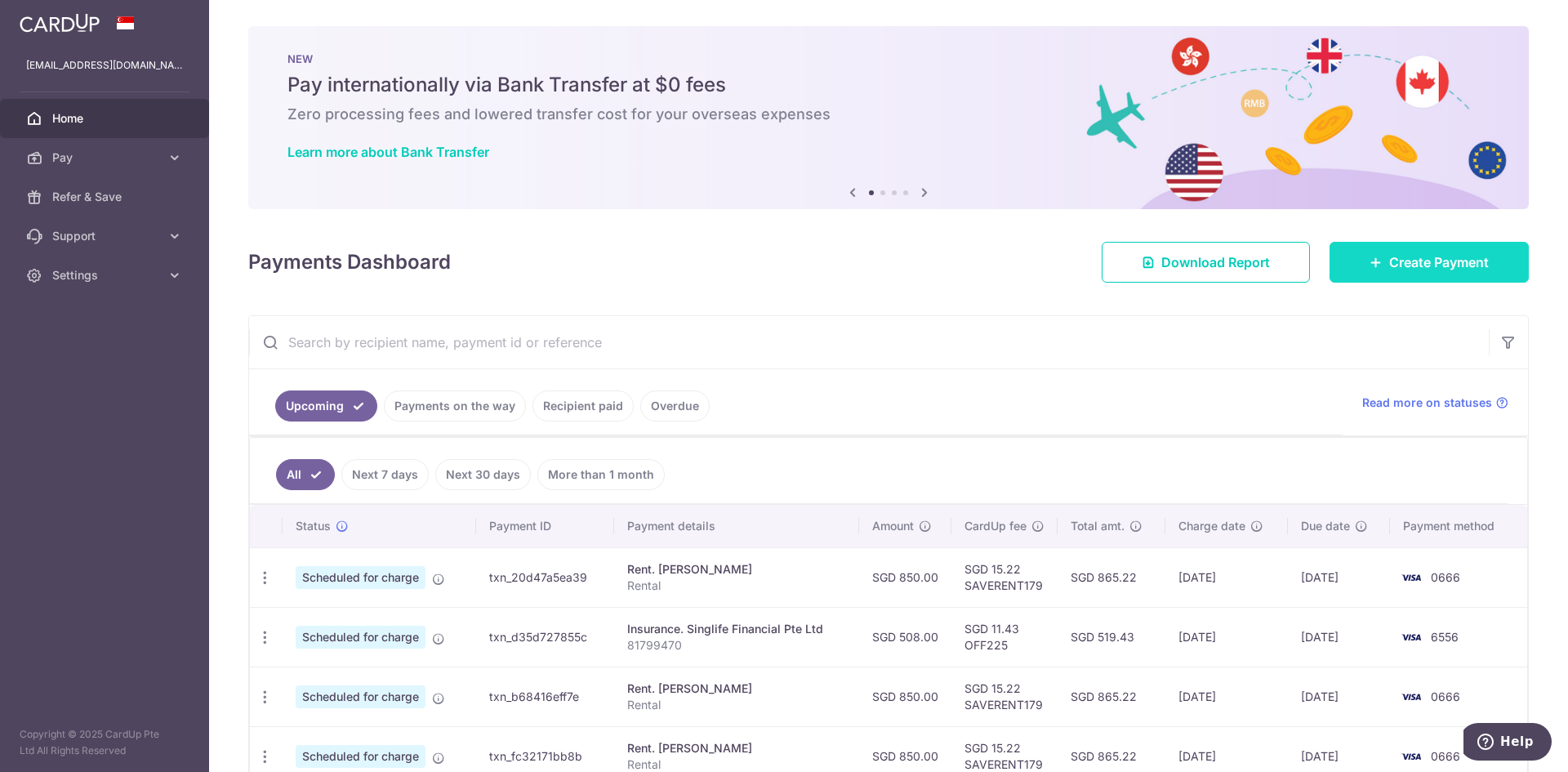
click at [1425, 267] on span "Create Payment" at bounding box center [1439, 262] width 100 height 20
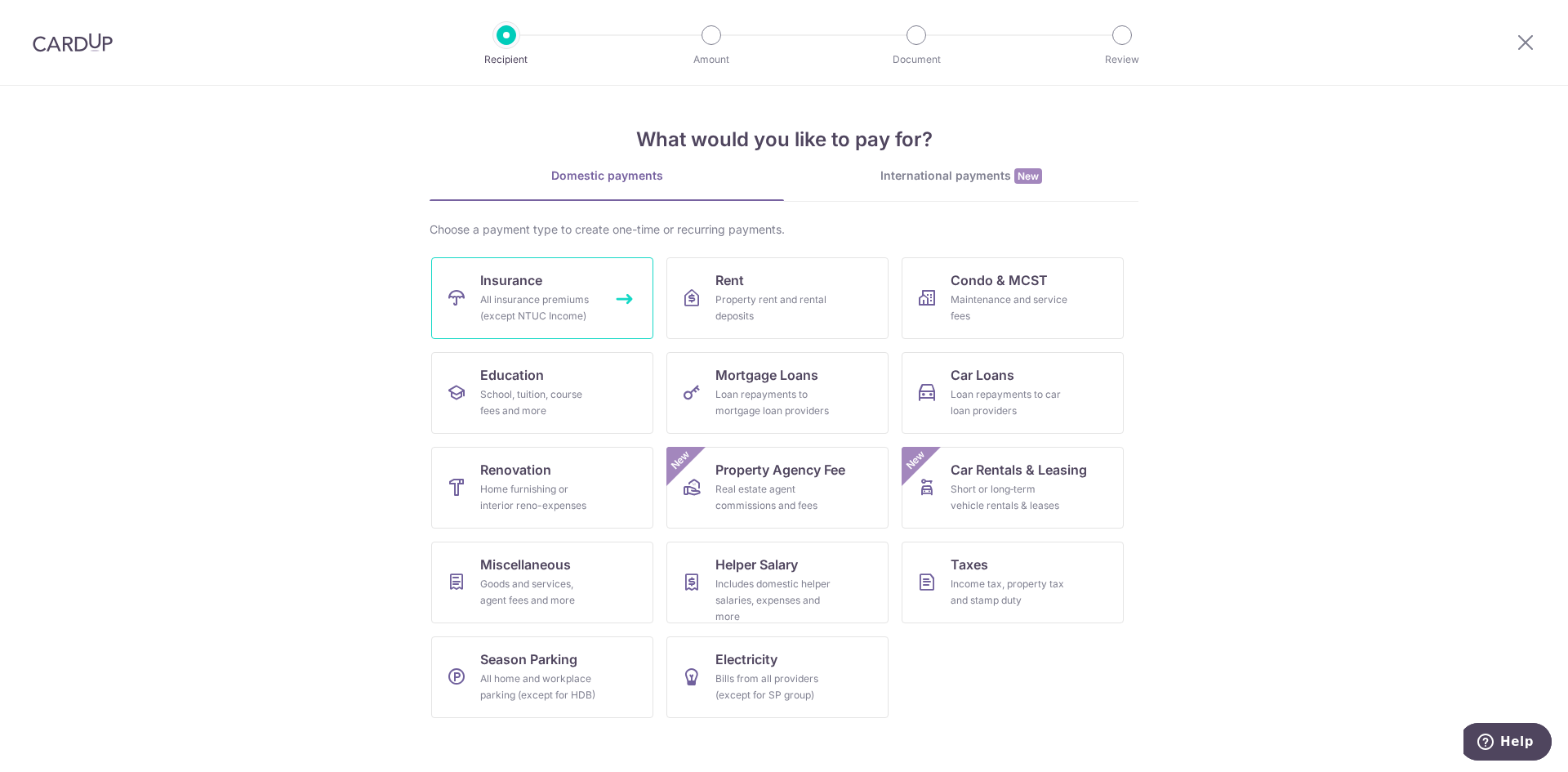
click at [573, 294] on div "All insurance premiums (except NTUC Income)" at bounding box center [538, 308] width 118 height 33
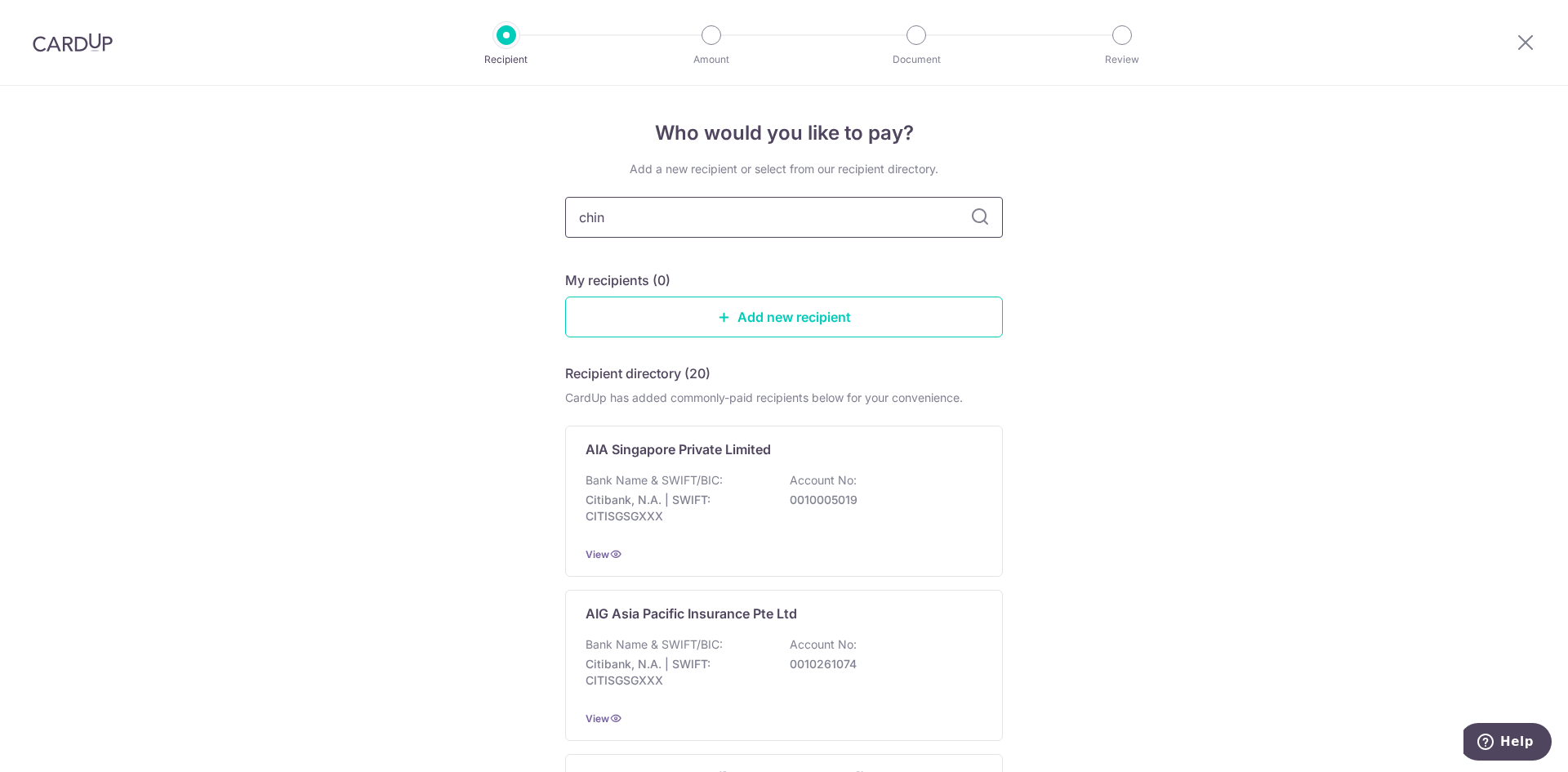
type input "china"
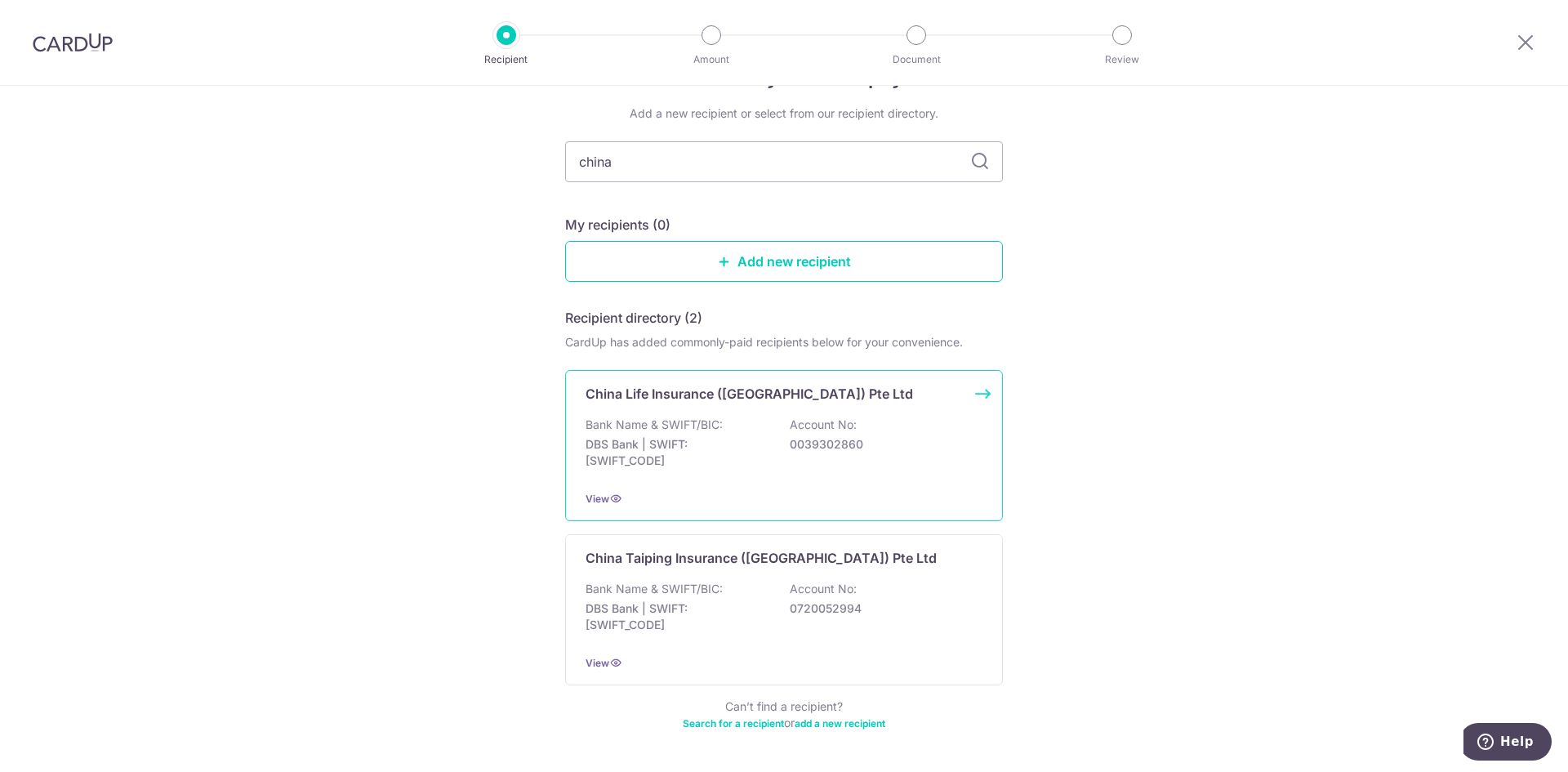
scroll to position [82, 0]
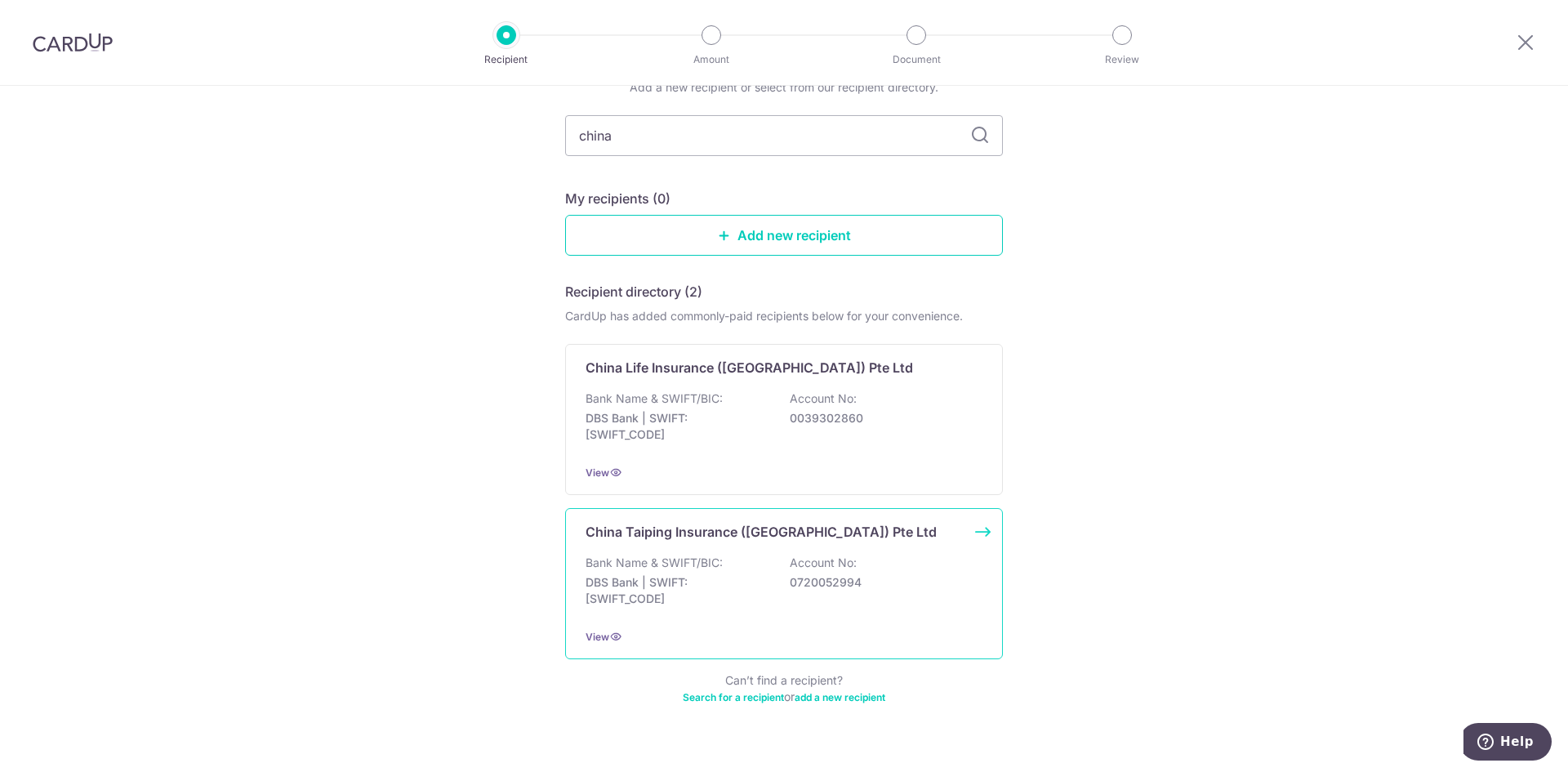
click at [814, 538] on p "China Taiping Insurance (Singapore) Pte Ltd" at bounding box center [761, 532] width 351 height 20
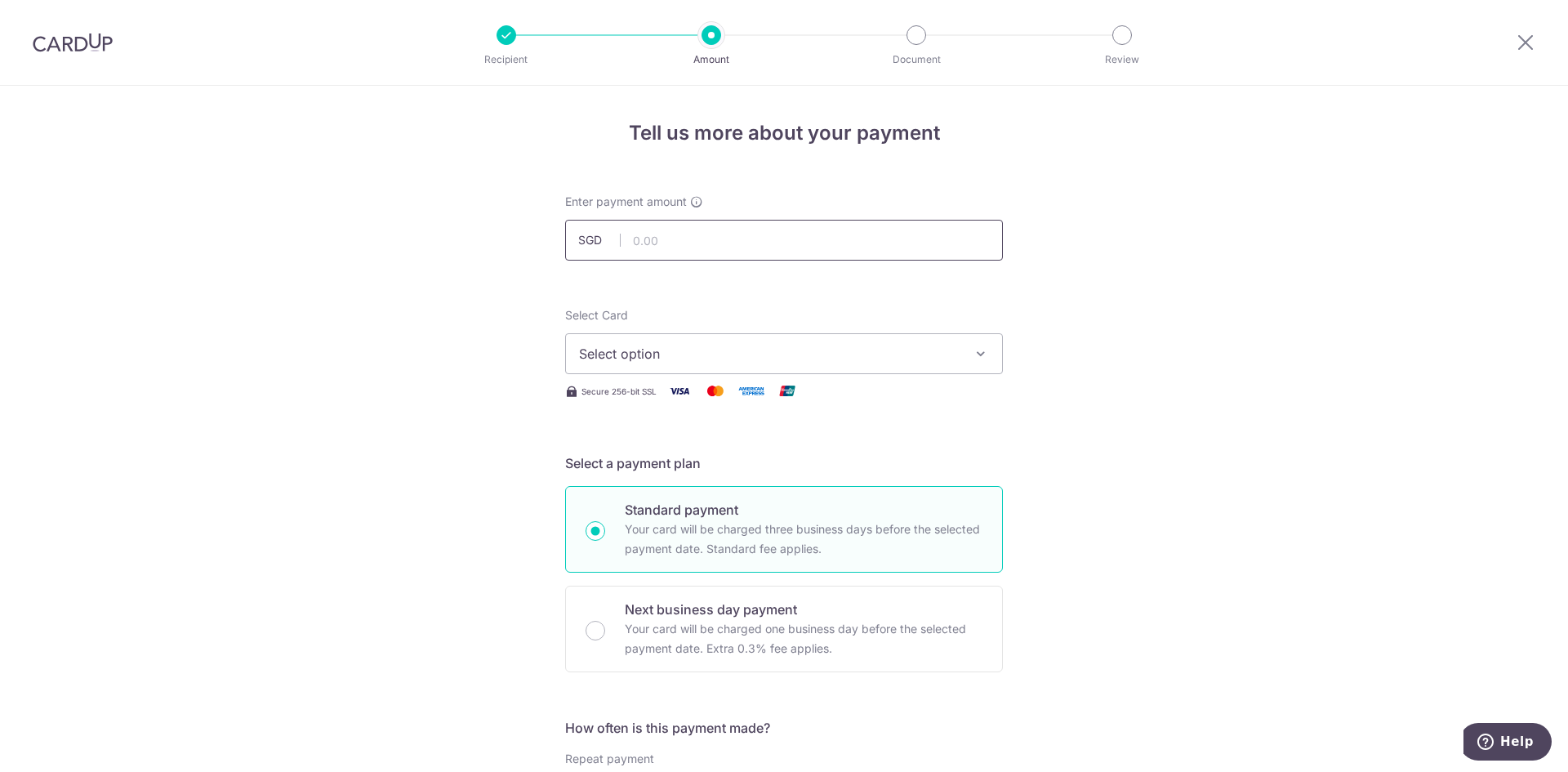
type input "8"
type input "930.15"
click at [916, 357] on span "Select option" at bounding box center [769, 353] width 380 height 20
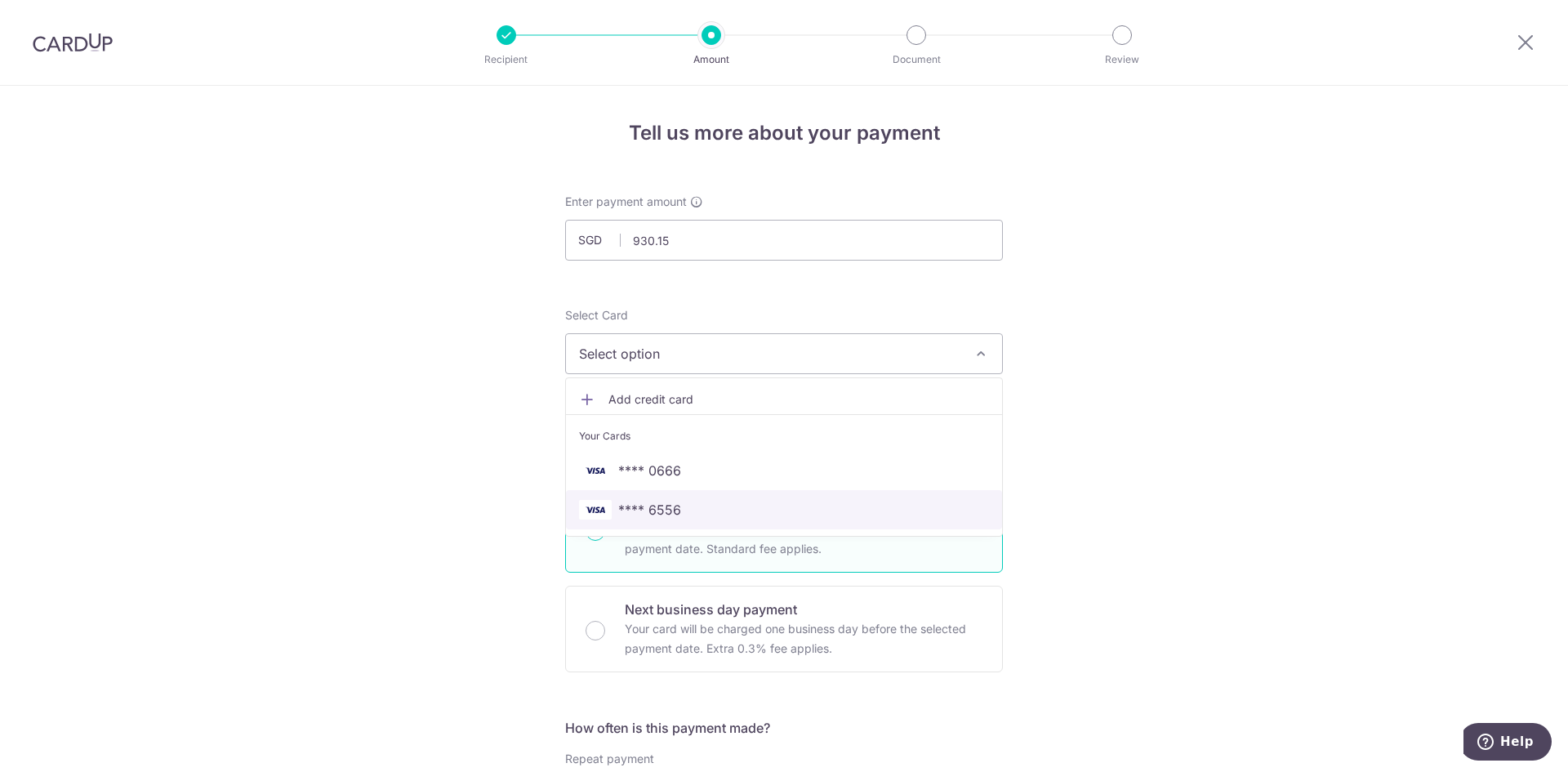
click at [811, 506] on span "**** 6556" at bounding box center [783, 509] width 410 height 20
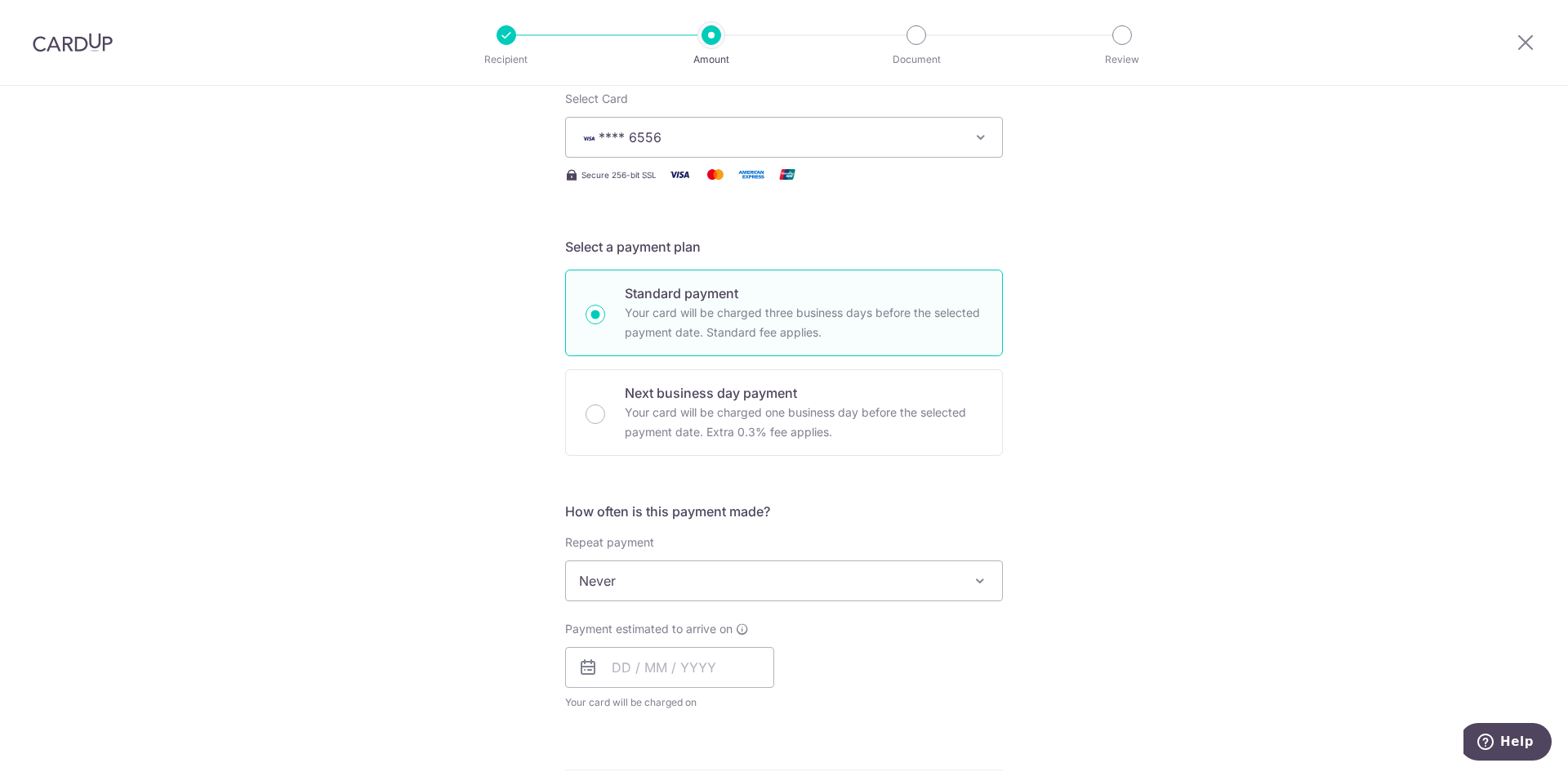
scroll to position [245, 0]
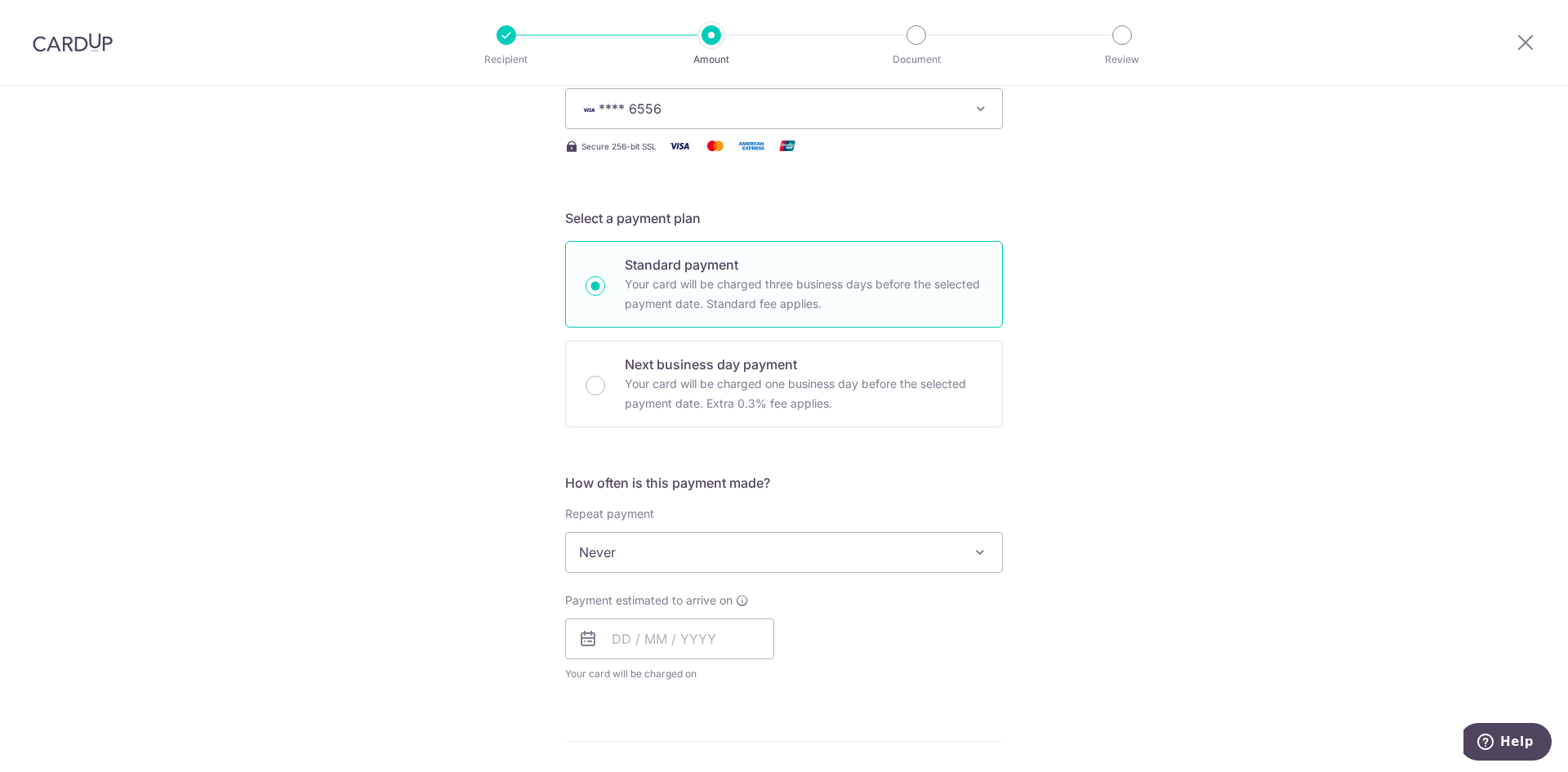
click at [781, 550] on span "Never" at bounding box center [784, 552] width 436 height 40
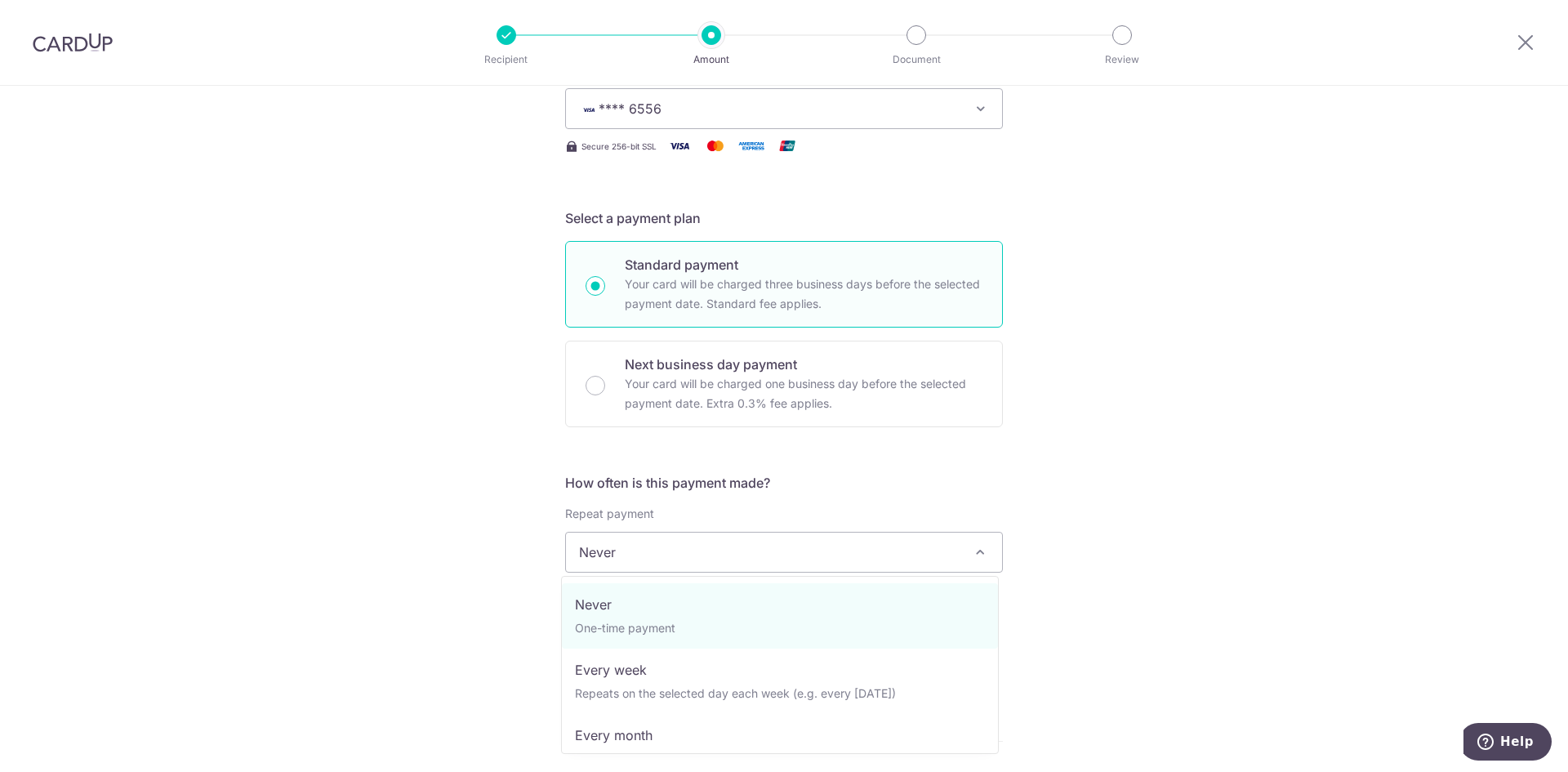
click at [781, 550] on span "Never" at bounding box center [784, 552] width 436 height 40
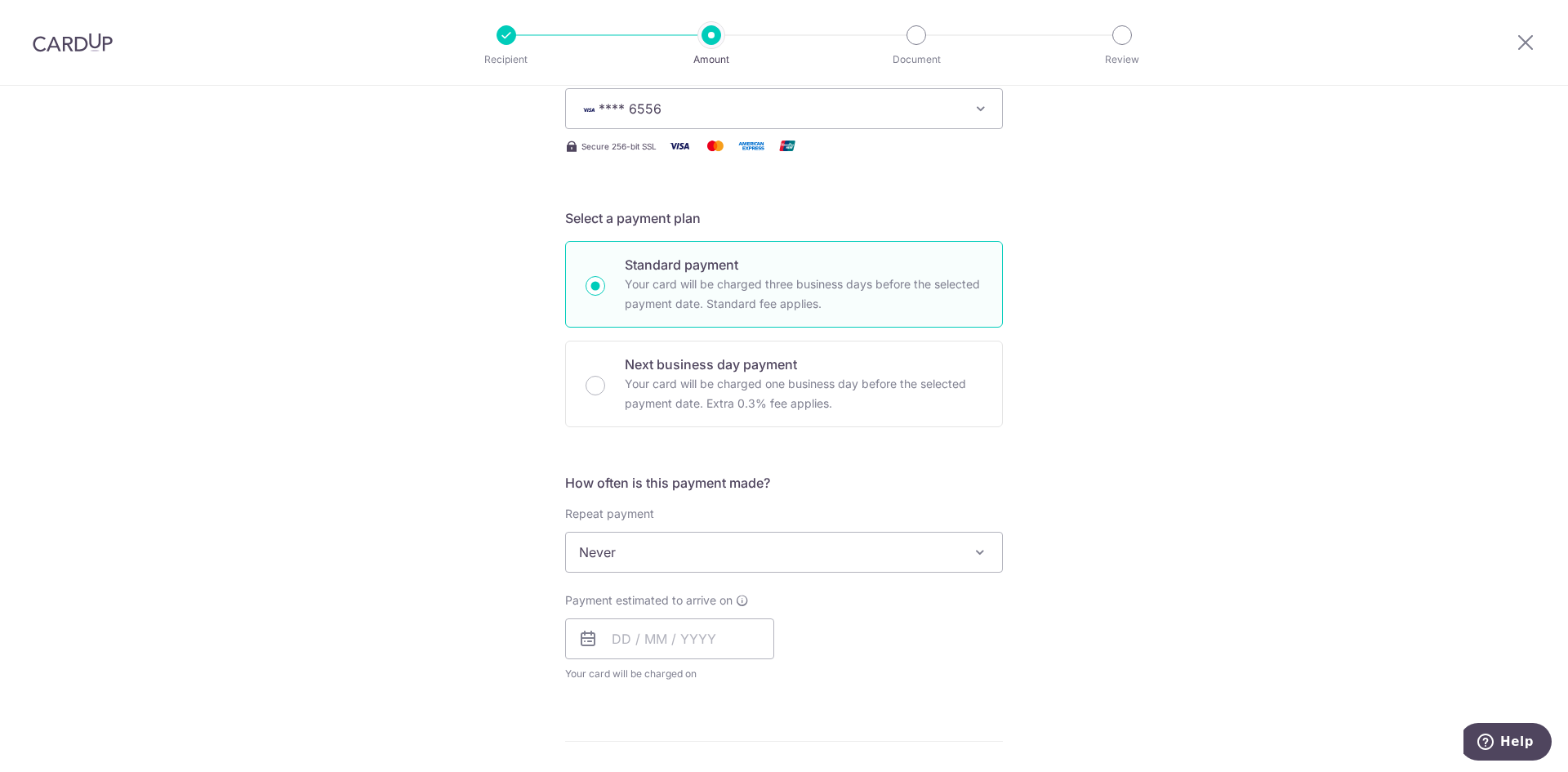
scroll to position [326, 0]
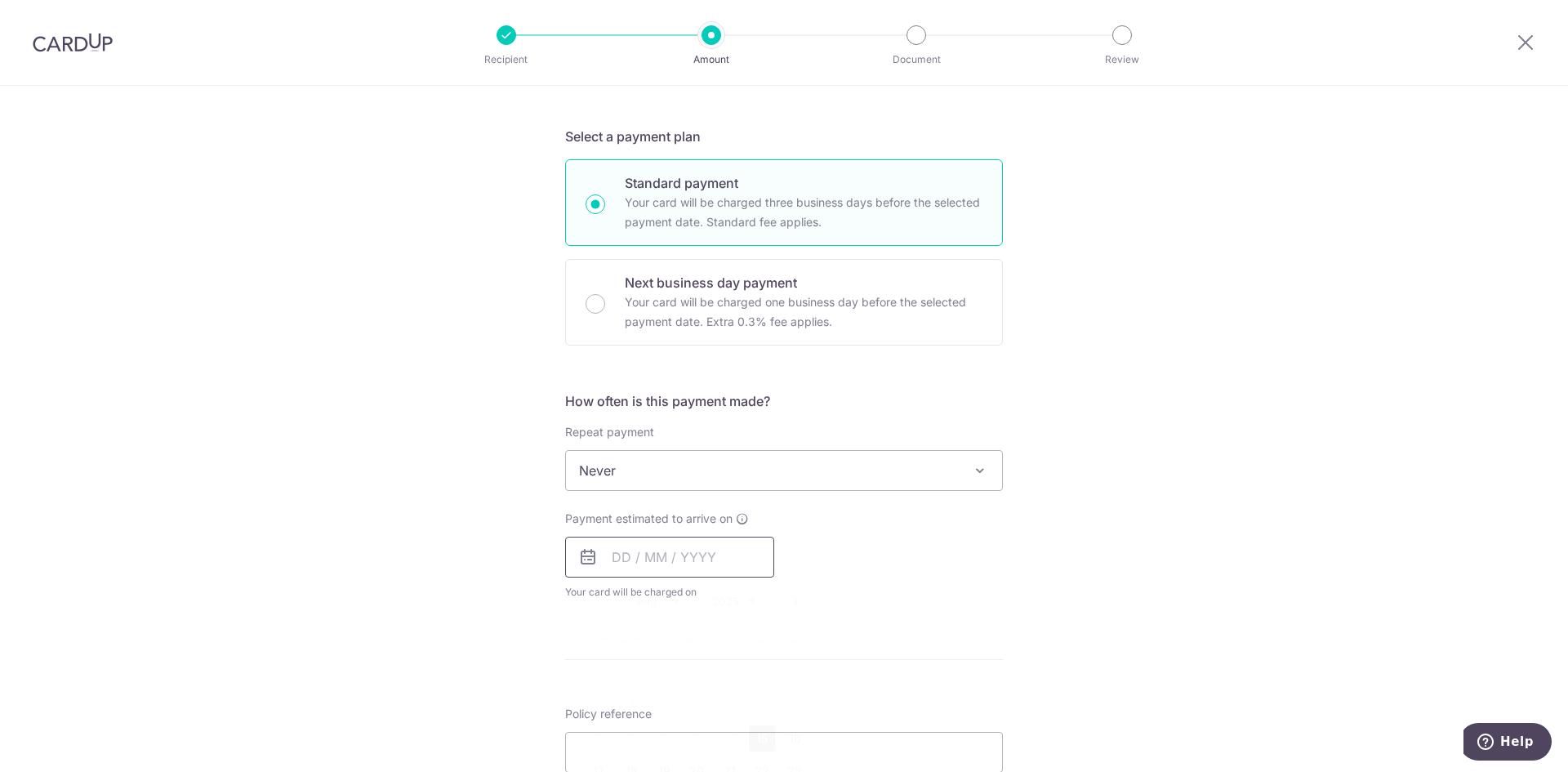
click at [731, 551] on input "text" at bounding box center [669, 557] width 209 height 41
drag, startPoint x: 757, startPoint y: 732, endPoint x: 884, endPoint y: 648, distance: 152.3
click at [757, 732] on link "15" at bounding box center [762, 739] width 26 height 26
type input "[DATE]"
click at [909, 627] on p "Payment due and charge dates may be adjusted if it falls on weekends or public …" at bounding box center [797, 641] width 384 height 33
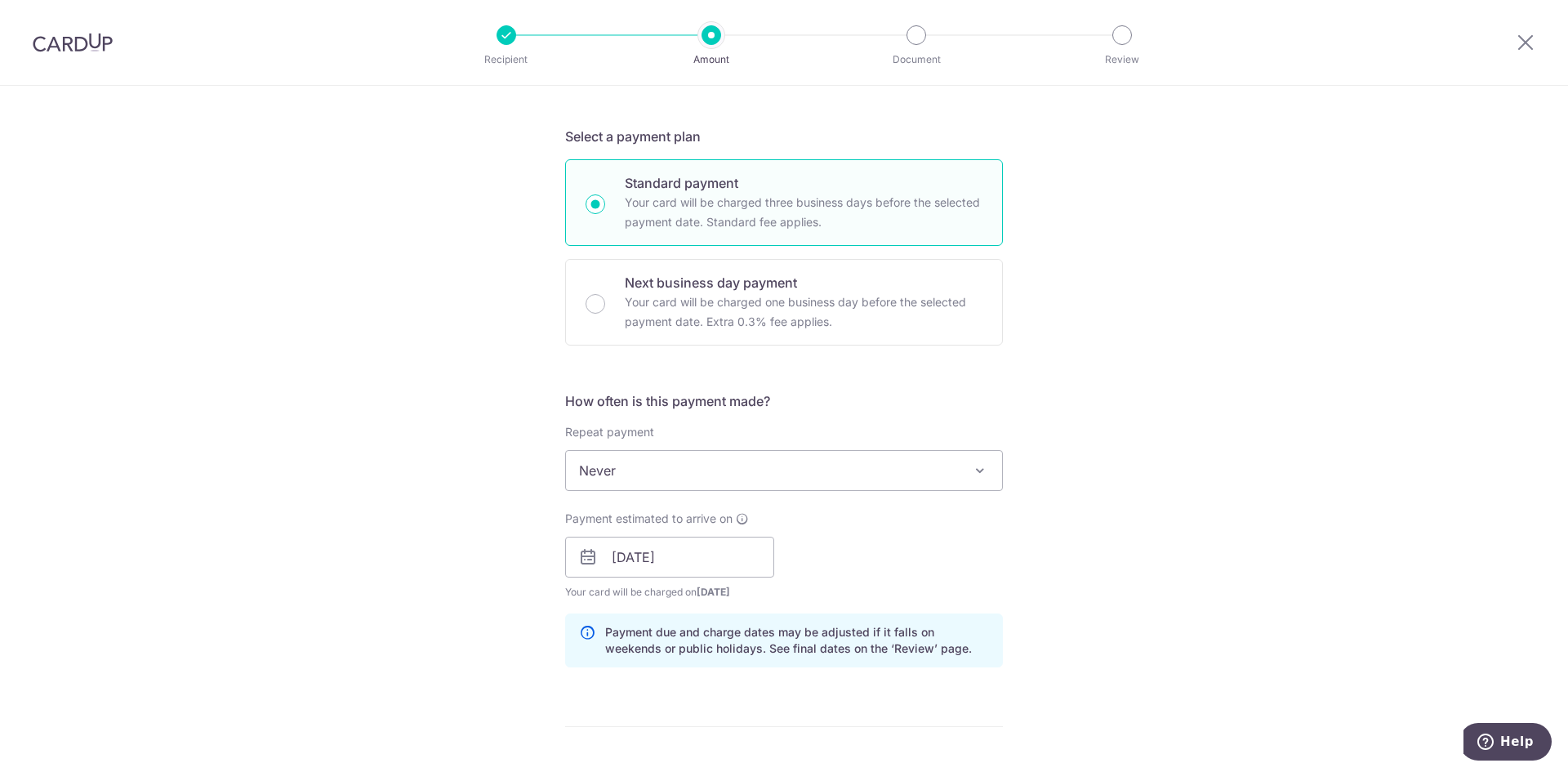
click at [873, 578] on div "Payment estimated to arrive on 15/08/2025 Prev Next Aug Sep Oct Nov Dec 2025 20…" at bounding box center [784, 555] width 458 height 90
click at [812, 460] on span "Never" at bounding box center [784, 471] width 436 height 40
click at [1085, 497] on div "Tell us more about your payment Enter payment amount SGD 930.15 930.15 Select C…" at bounding box center [784, 531] width 1568 height 1545
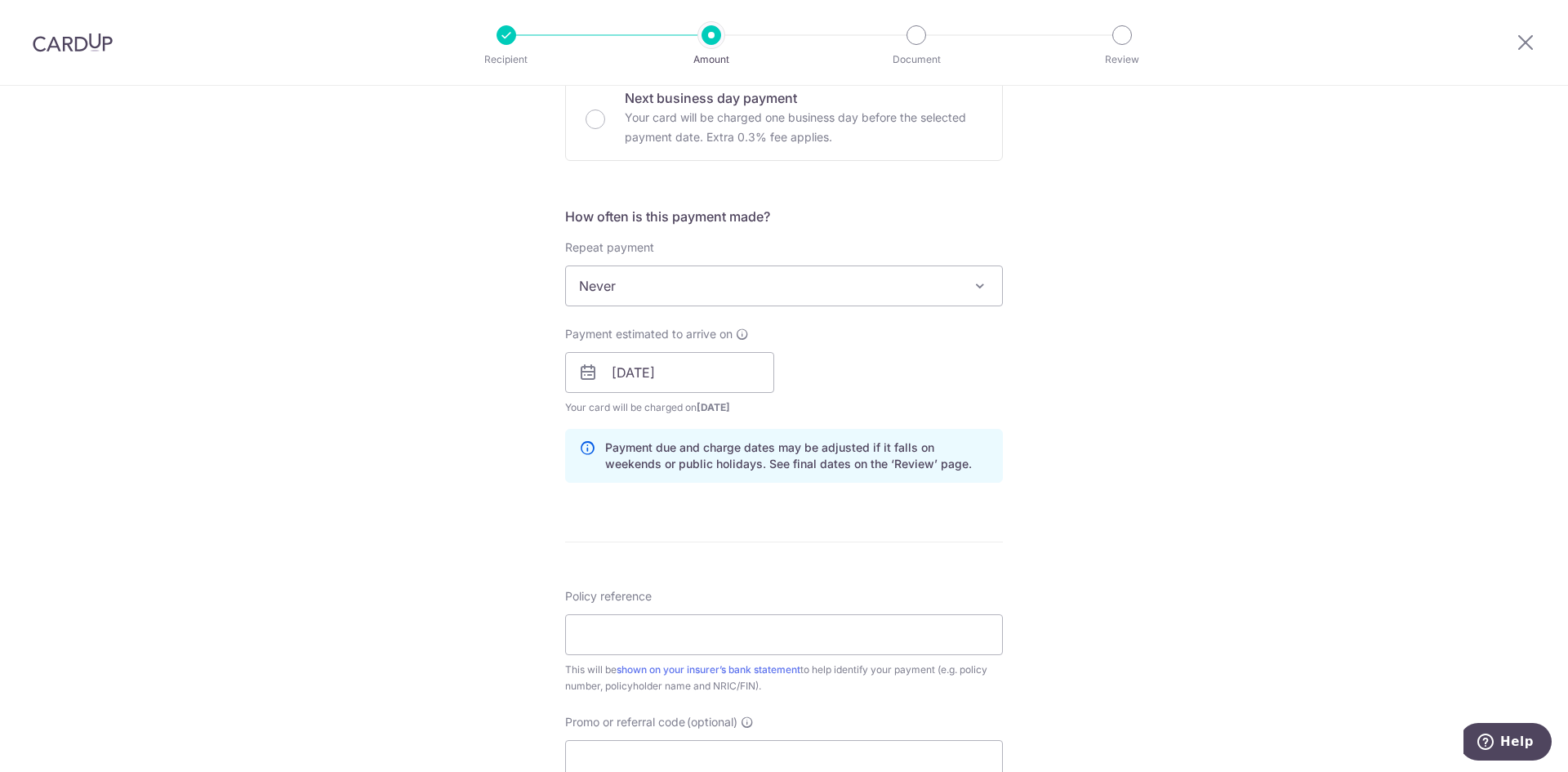
scroll to position [735, 0]
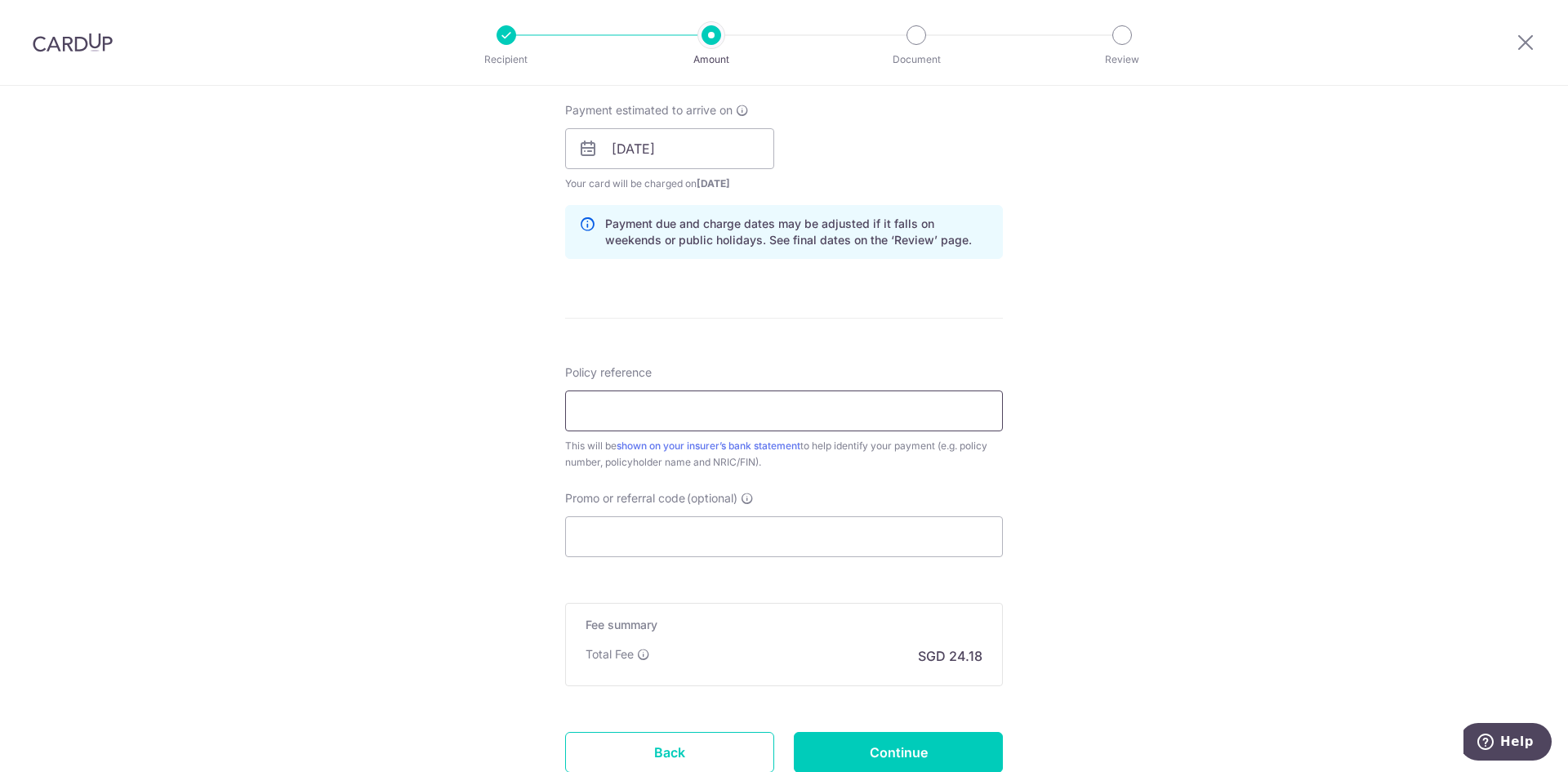
click at [679, 409] on input "Policy reference" at bounding box center [784, 411] width 438 height 41
paste input "0000636023"
type input "0000636023"
click at [1042, 482] on div "Tell us more about your payment Enter payment amount SGD 930.15 930.15 Select C…" at bounding box center [784, 123] width 1568 height 1545
click at [821, 502] on div "Promo or referral code (optional) The discounted fee will be shown on the revie…" at bounding box center [784, 524] width 438 height 67
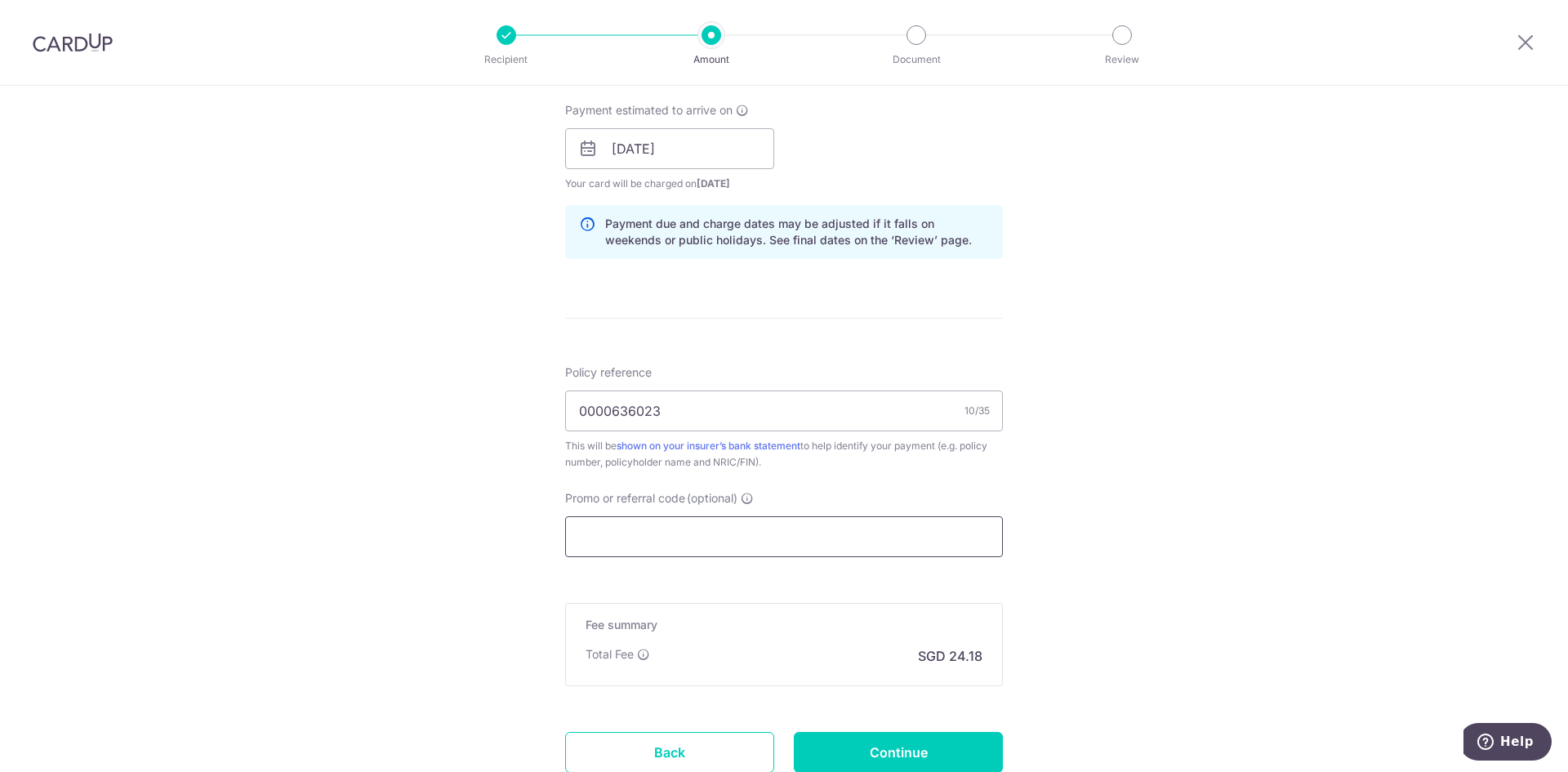
drag, startPoint x: 831, startPoint y: 522, endPoint x: 844, endPoint y: 522, distance: 13.0
click at [832, 522] on input "Promo or referral code (optional)" at bounding box center [784, 537] width 438 height 41
paste input "MILELION"
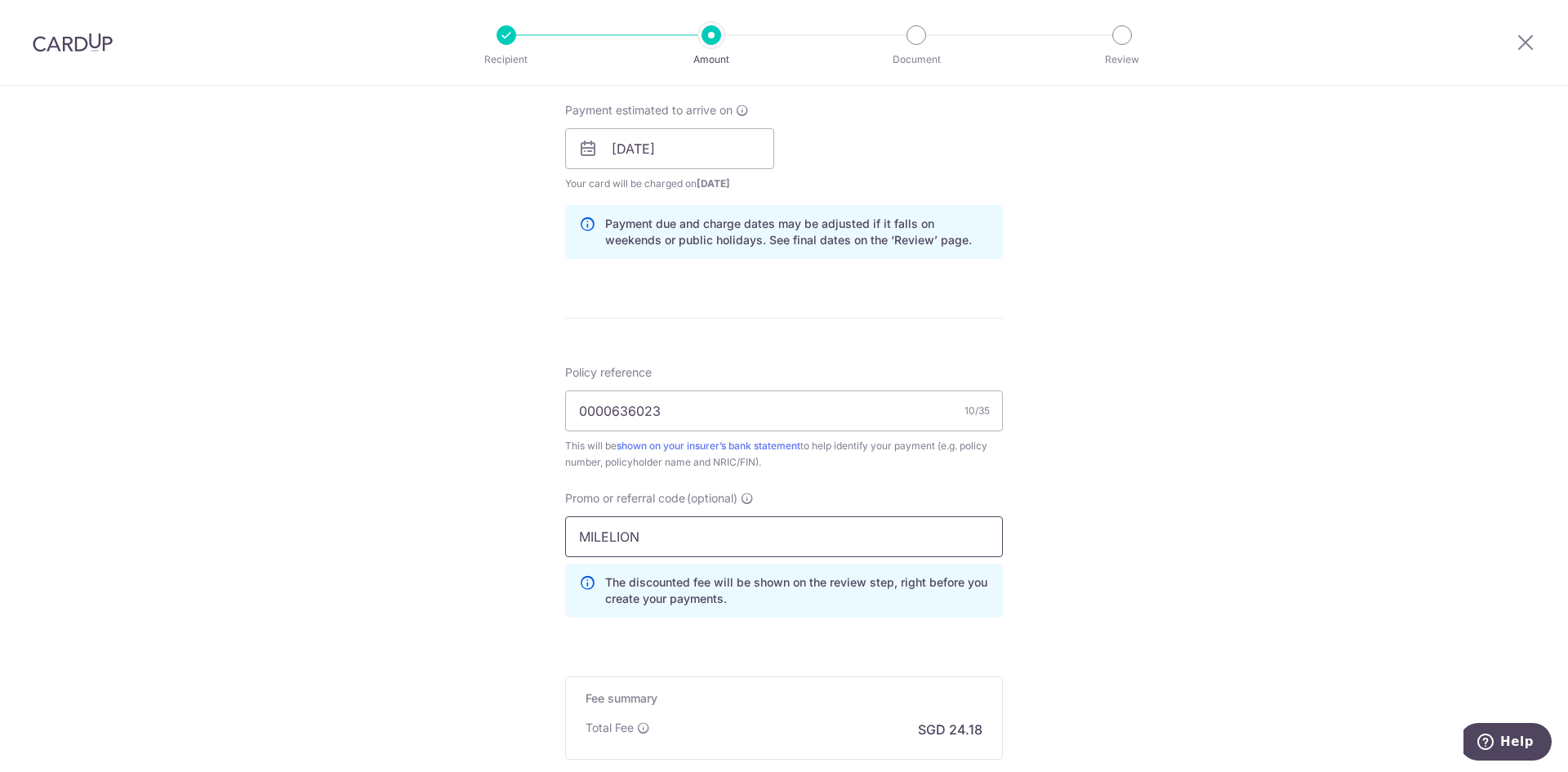
type input "MILELION"
click at [487, 549] on div "Tell us more about your payment Enter payment amount SGD 930.15 930.15 Select C…" at bounding box center [784, 160] width 1568 height 1618
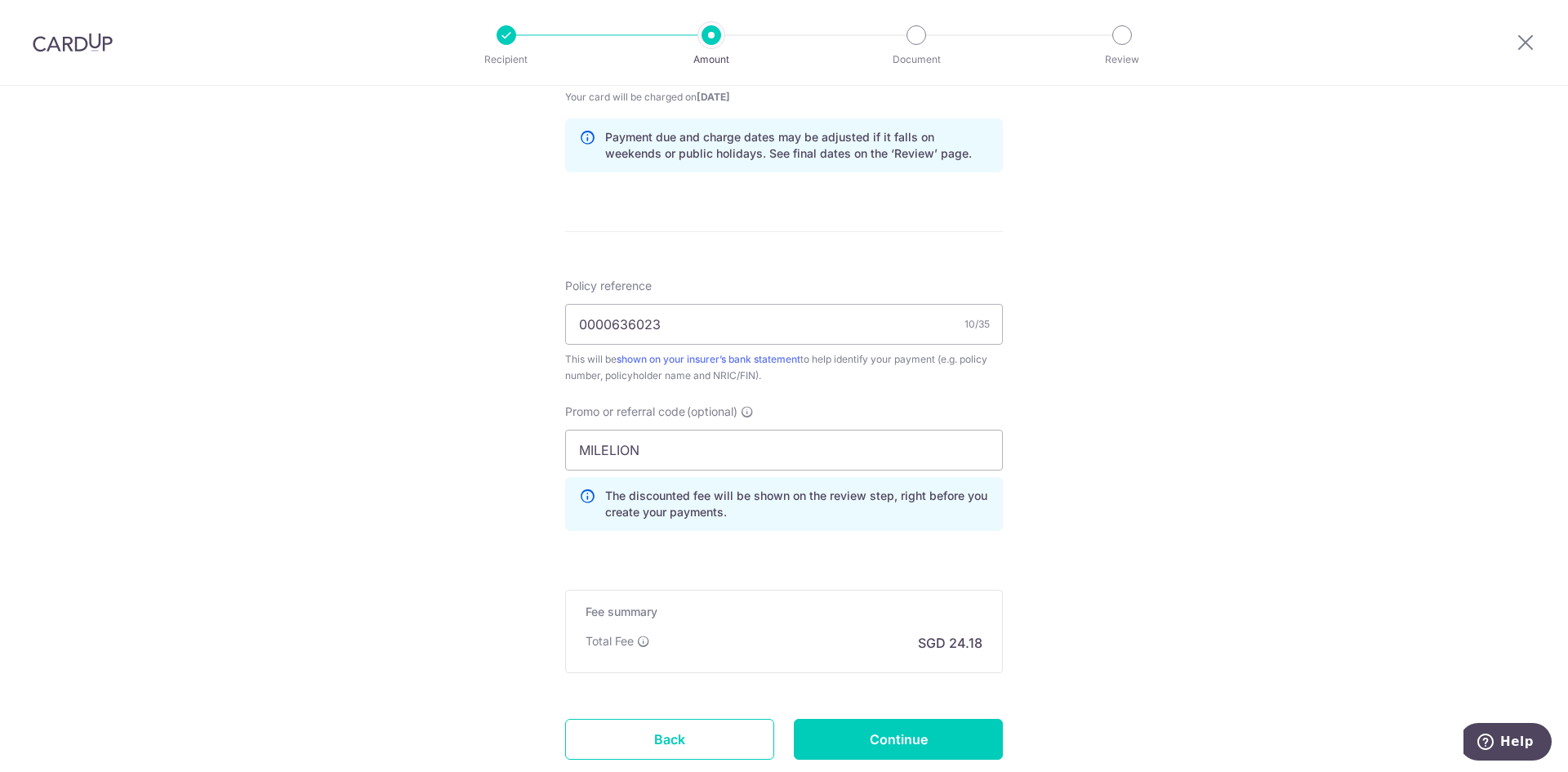
scroll to position [932, 0]
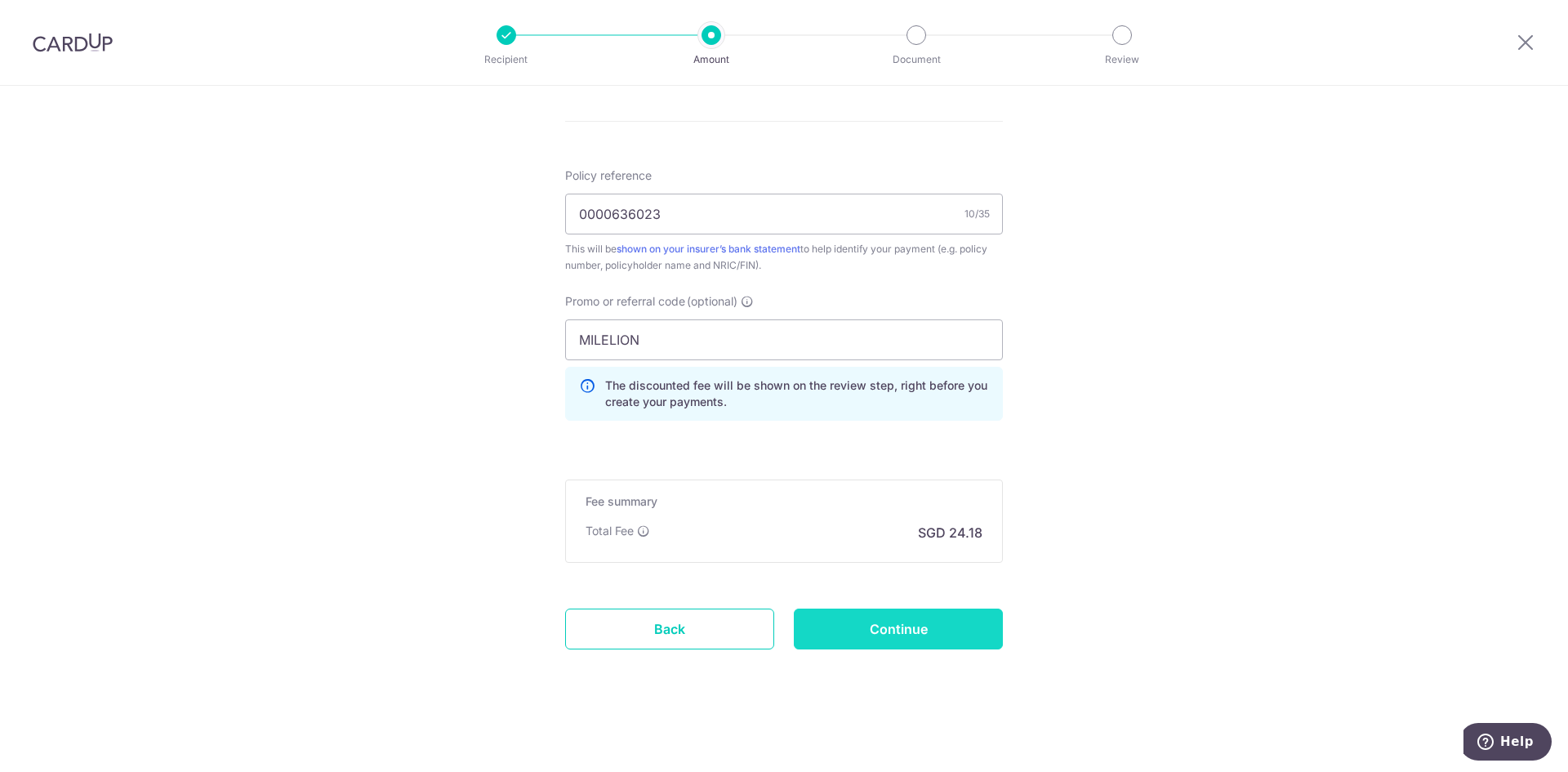
click at [919, 629] on input "Continue" at bounding box center [898, 629] width 209 height 41
type input "Create Schedule"
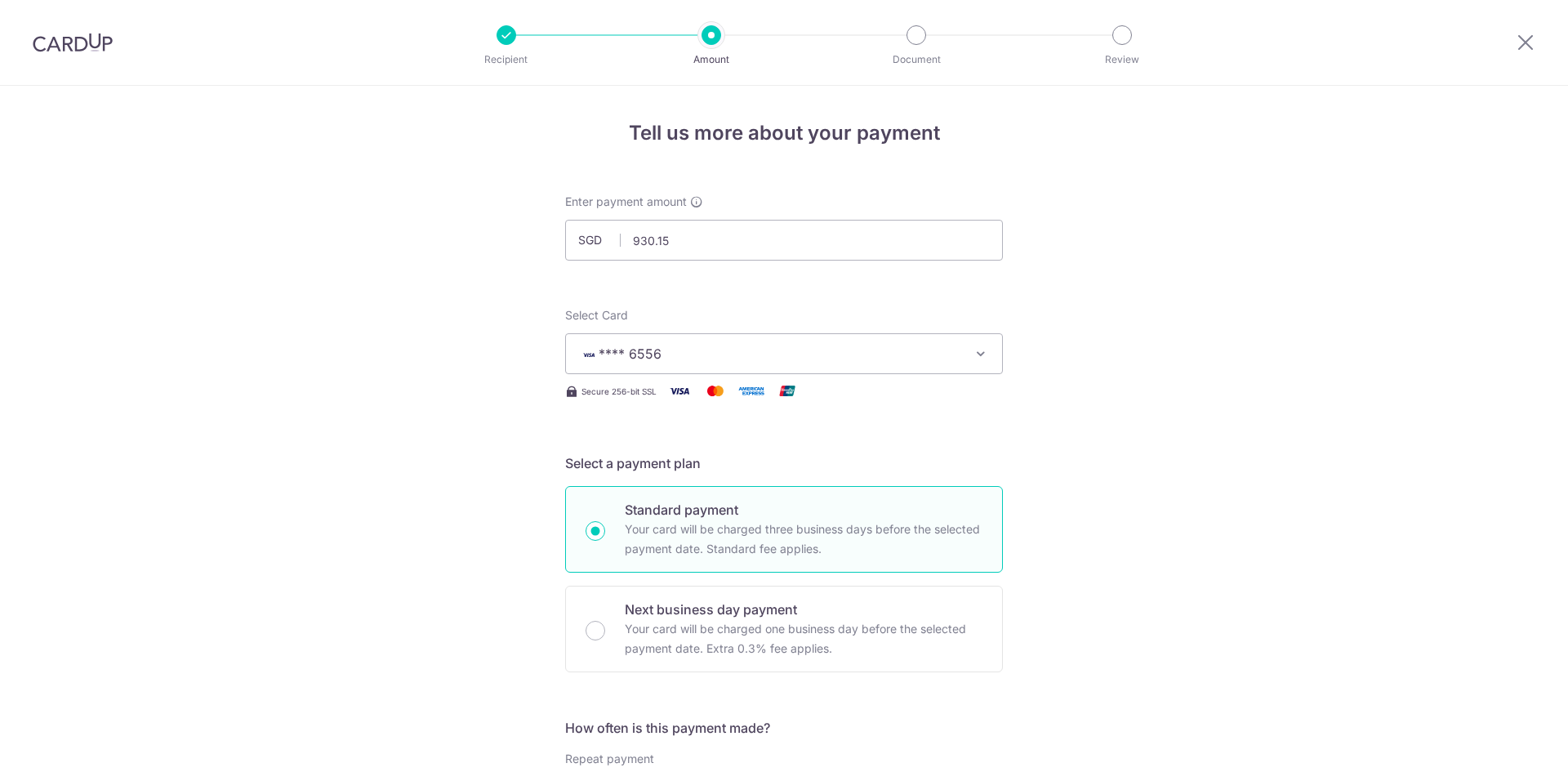
scroll to position [955, 0]
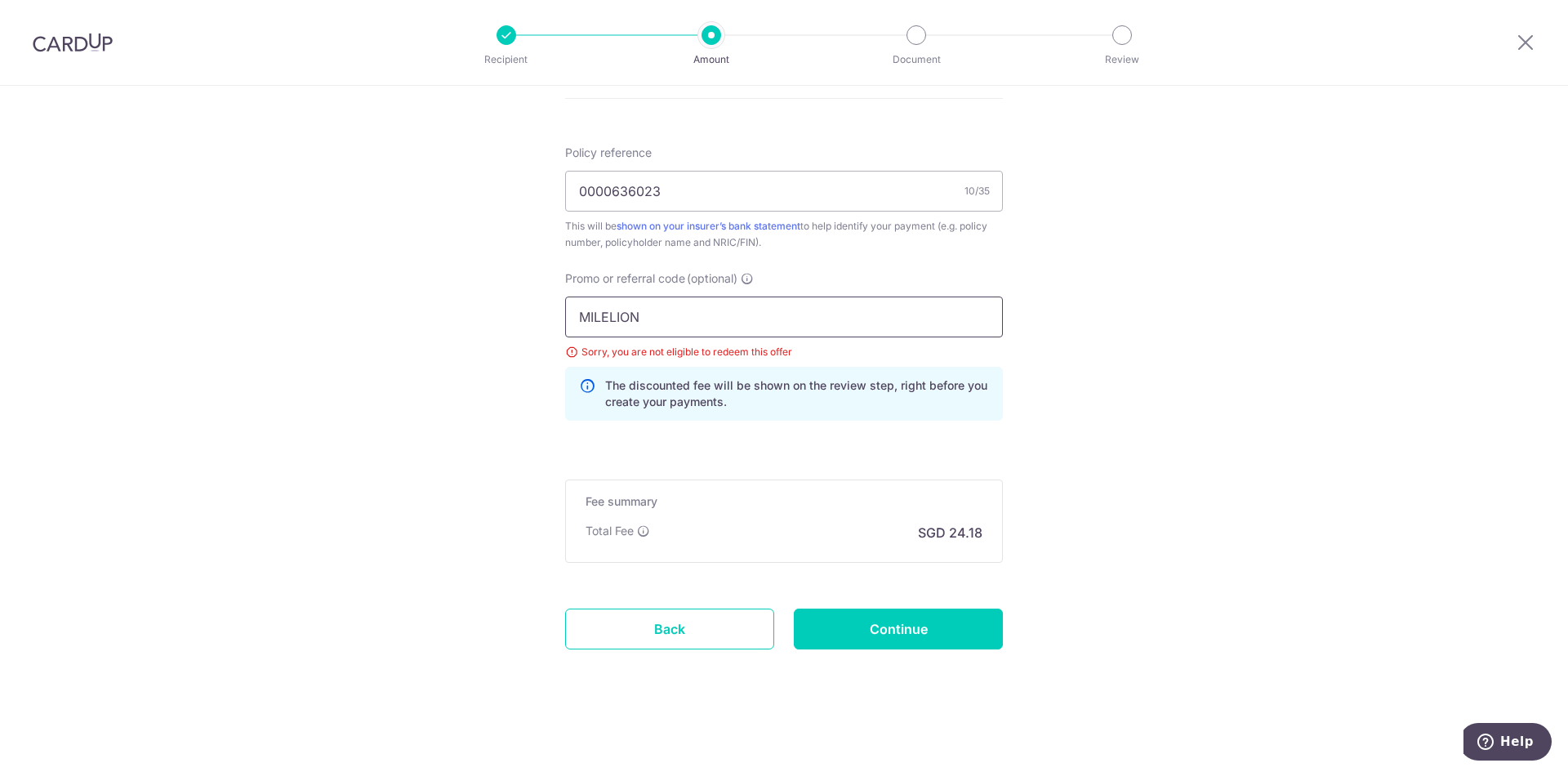
click at [684, 326] on input "MILELION" at bounding box center [784, 317] width 438 height 41
paste input "OFF225"
type input "OFF225"
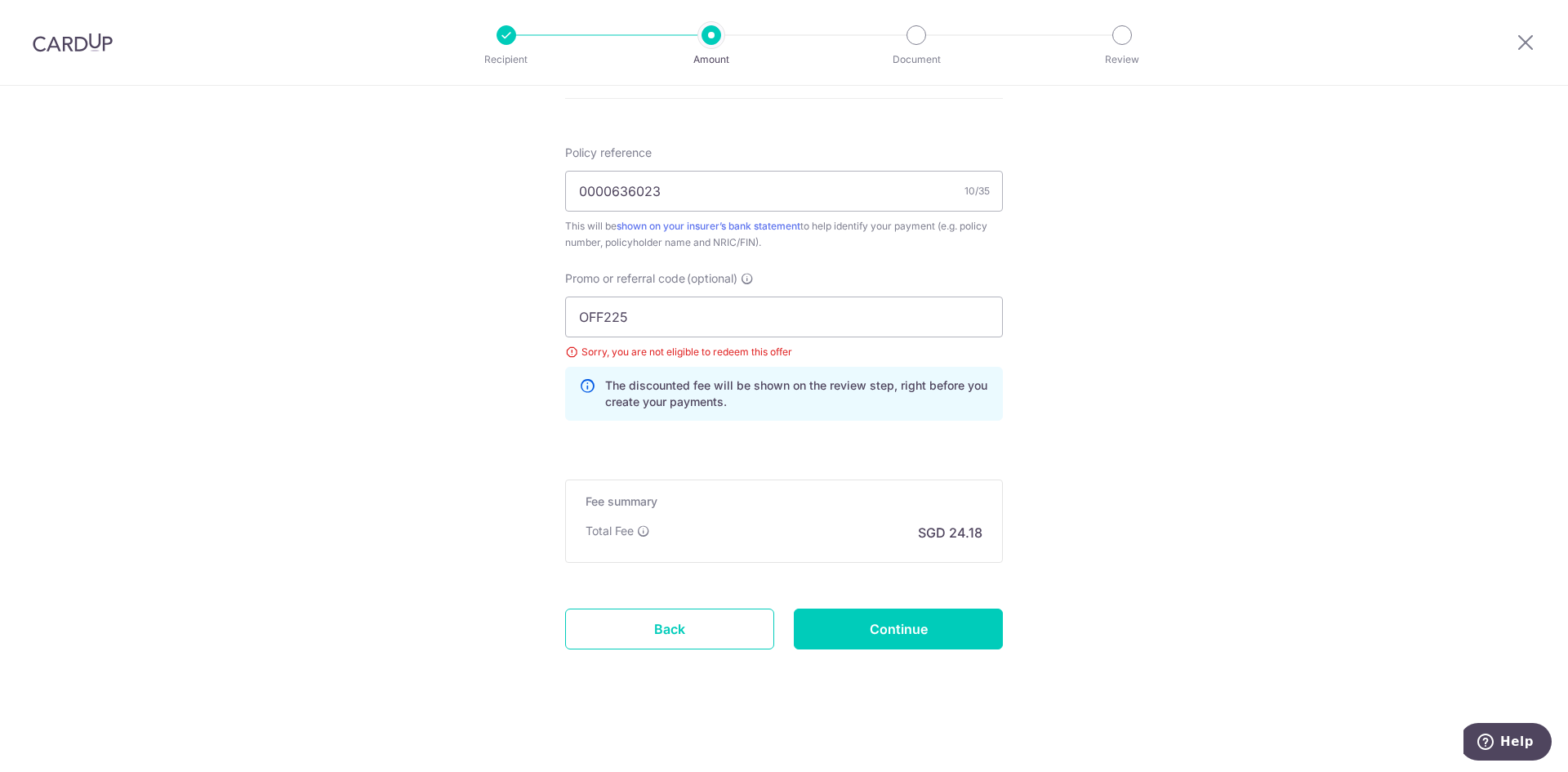
click at [937, 628] on input "Continue" at bounding box center [898, 629] width 209 height 41
type input "Update Schedule"
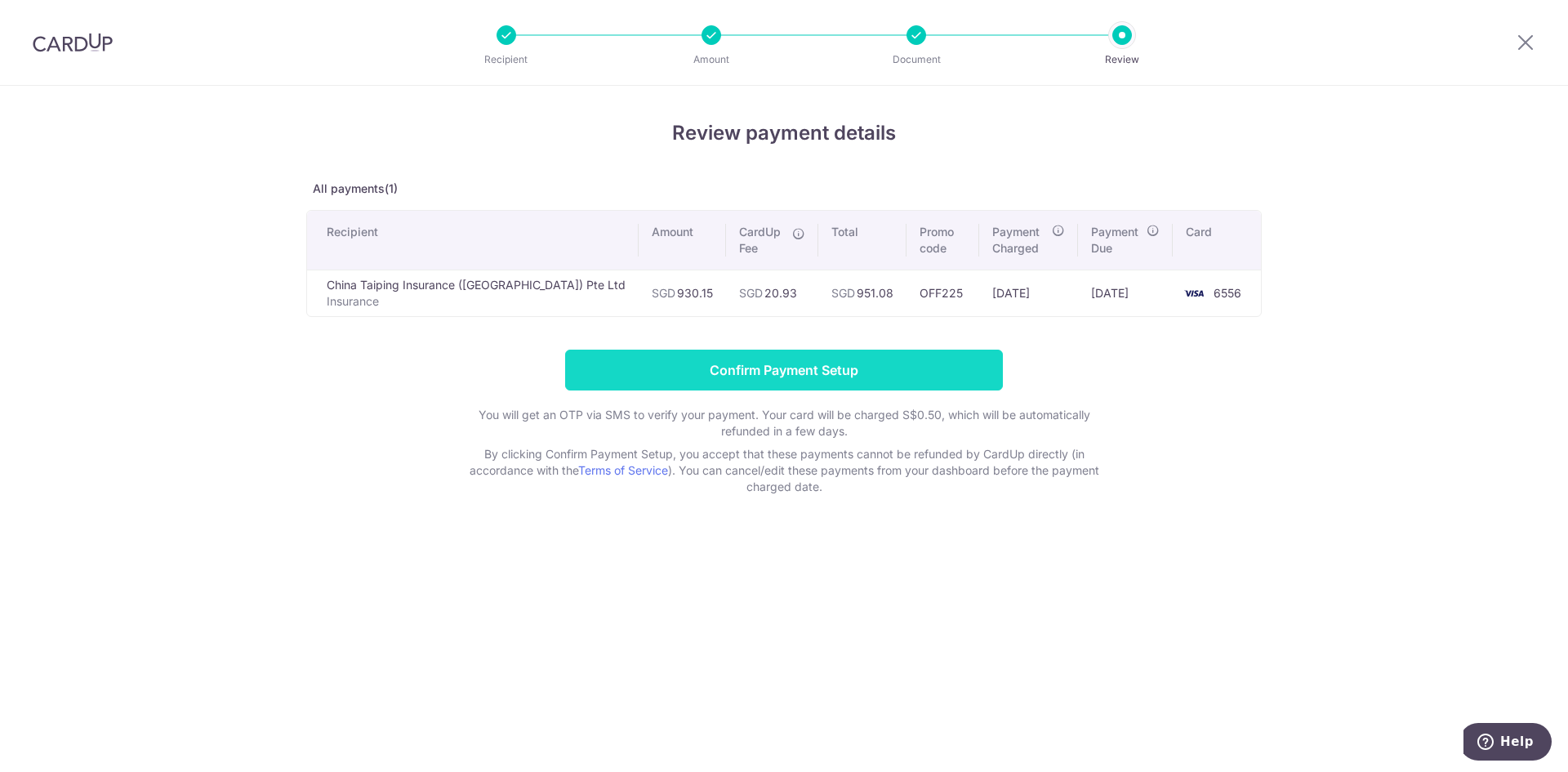
click at [644, 363] on input "Confirm Payment Setup" at bounding box center [784, 370] width 438 height 41
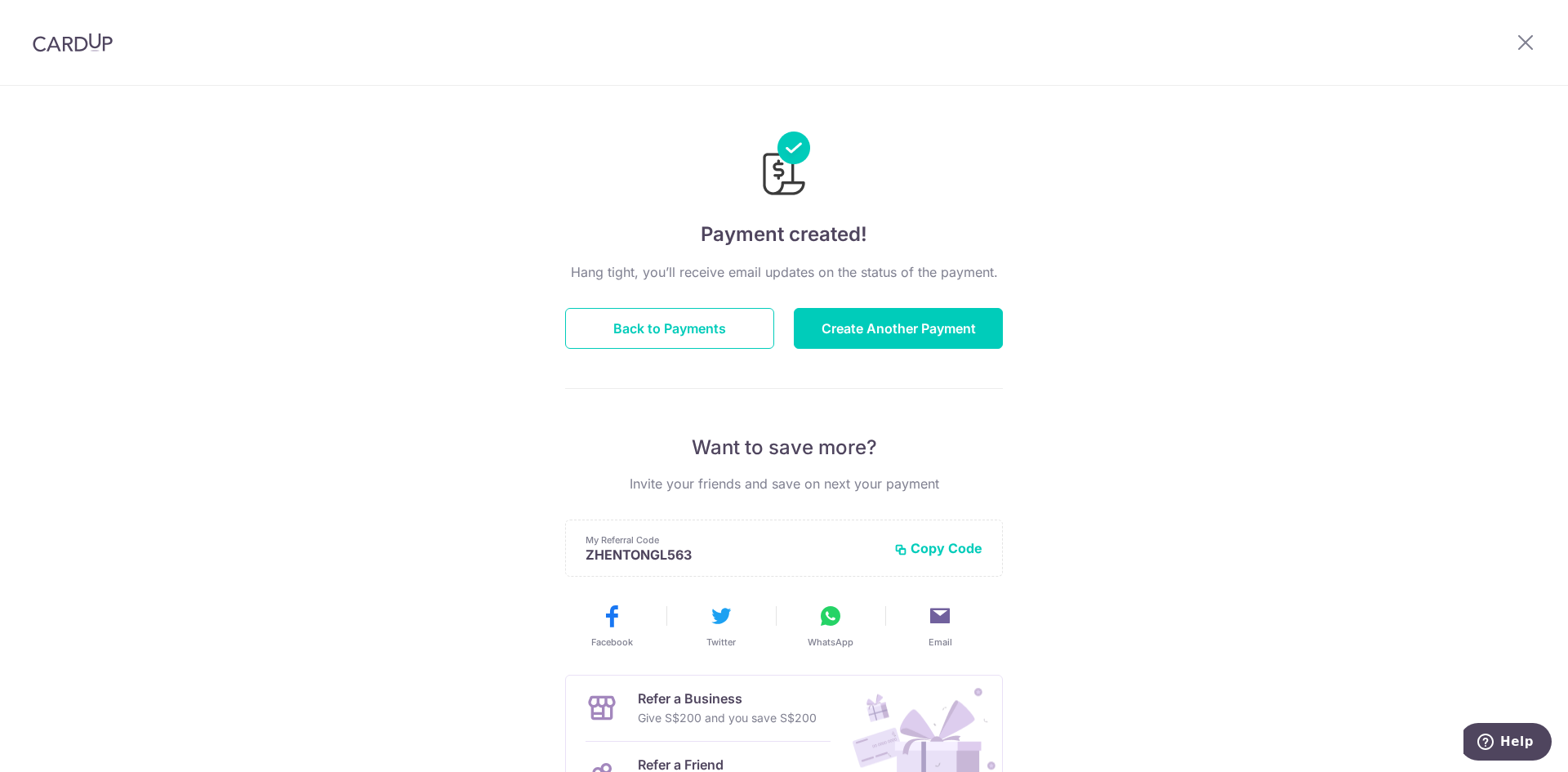
click at [661, 360] on div "Hang tight, you’ll receive email updates on the status of the payment. Back to …" at bounding box center [784, 571] width 438 height 619
click at [664, 349] on div "Hang tight, you’ll receive email updates on the status of the payment. Back to …" at bounding box center [784, 571] width 438 height 619
click at [675, 329] on button "Back to Payments" at bounding box center [669, 329] width 209 height 41
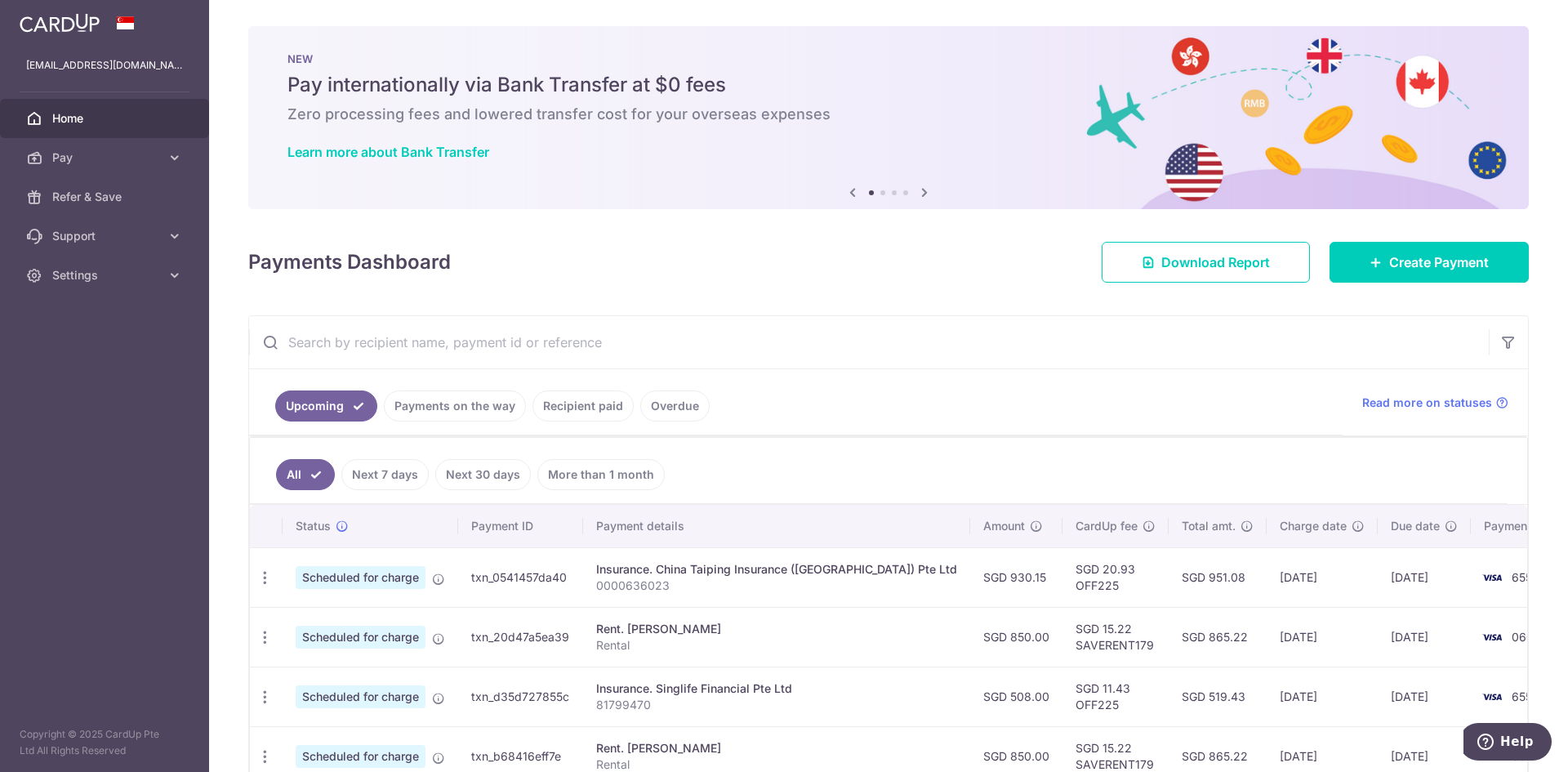
scroll to position [163, 0]
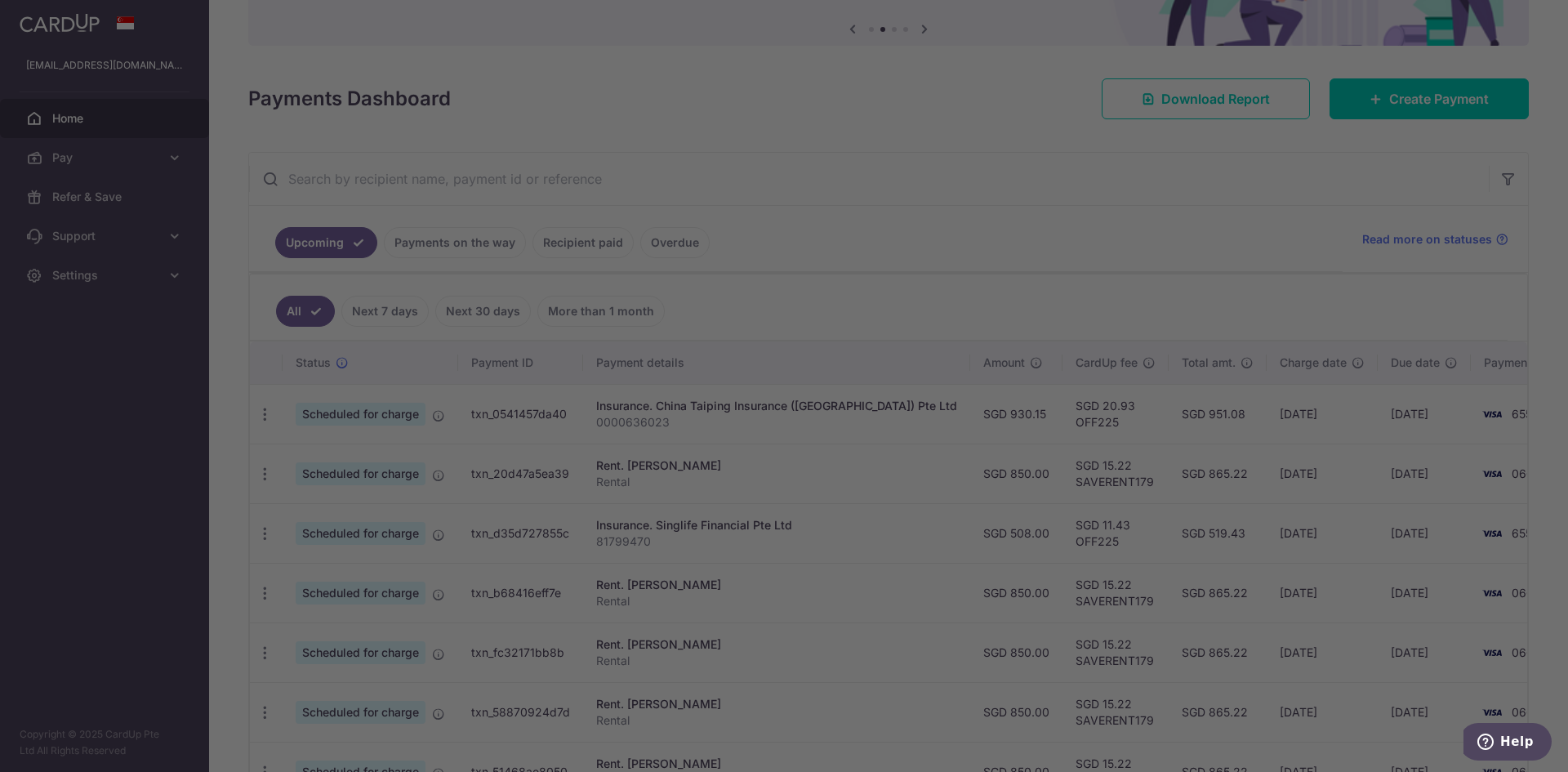
click at [1090, 302] on div at bounding box center [792, 389] width 1583 height 779
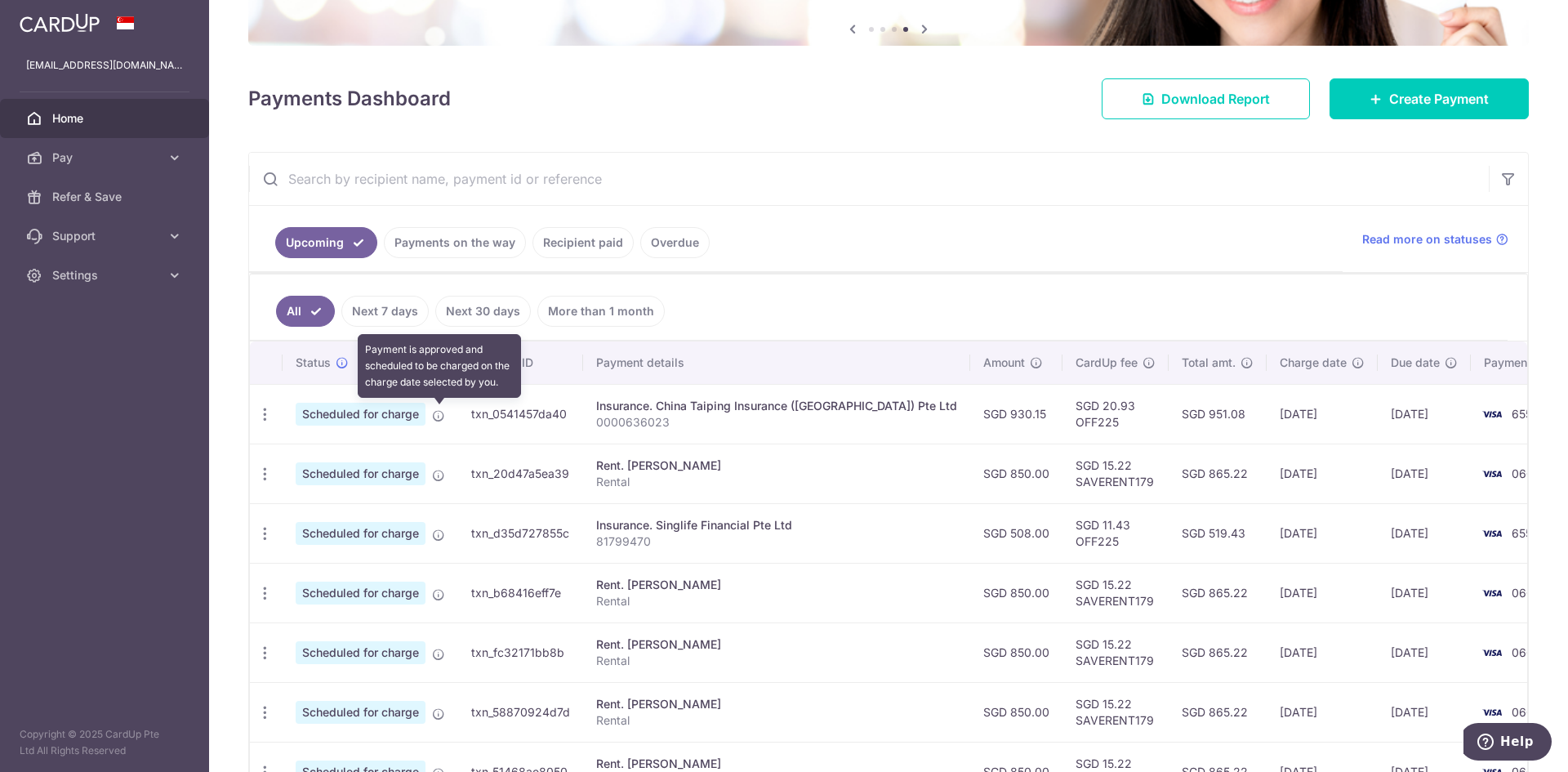
click at [435, 416] on icon at bounding box center [438, 416] width 13 height 13
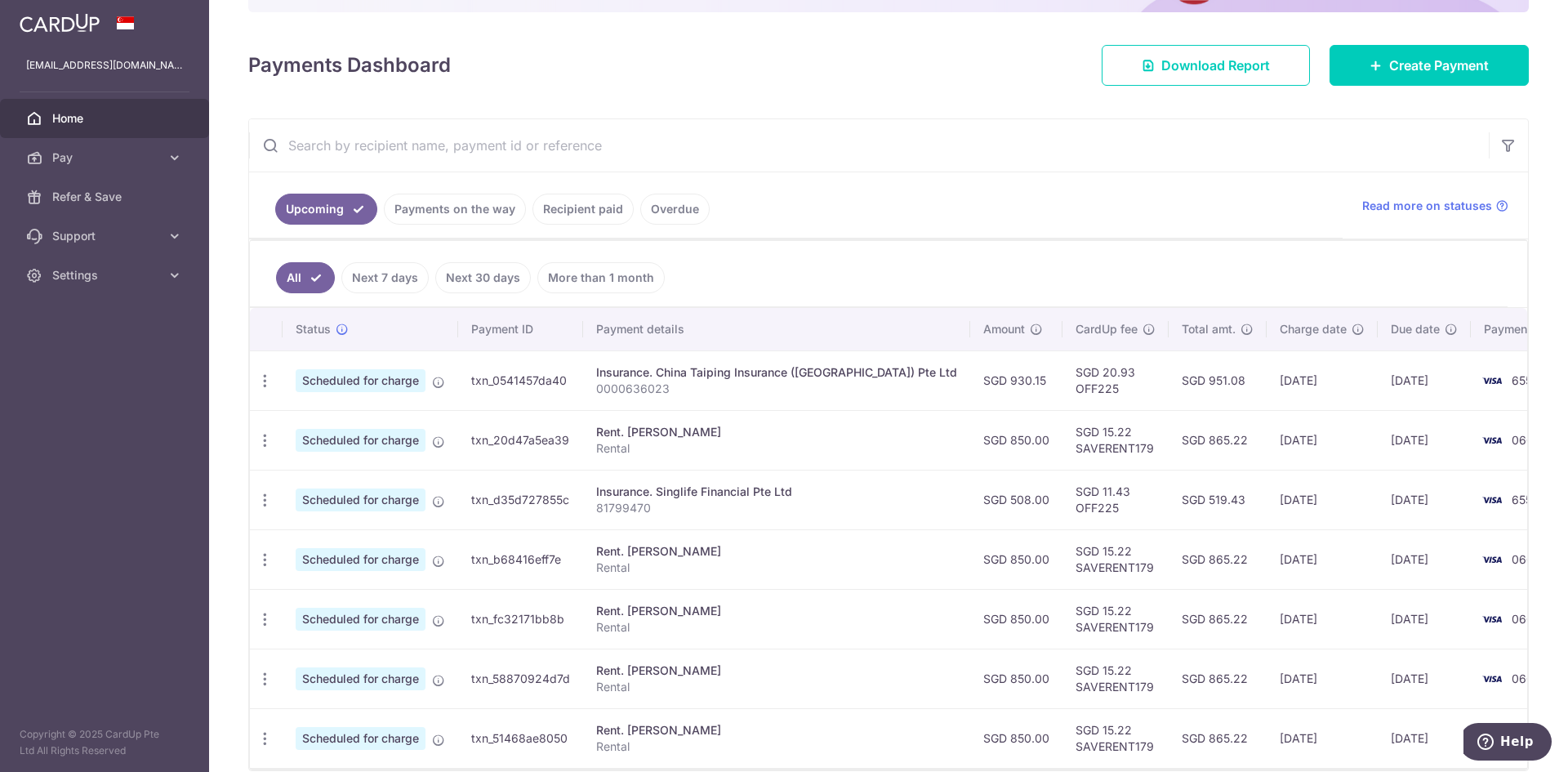
scroll to position [118, 0]
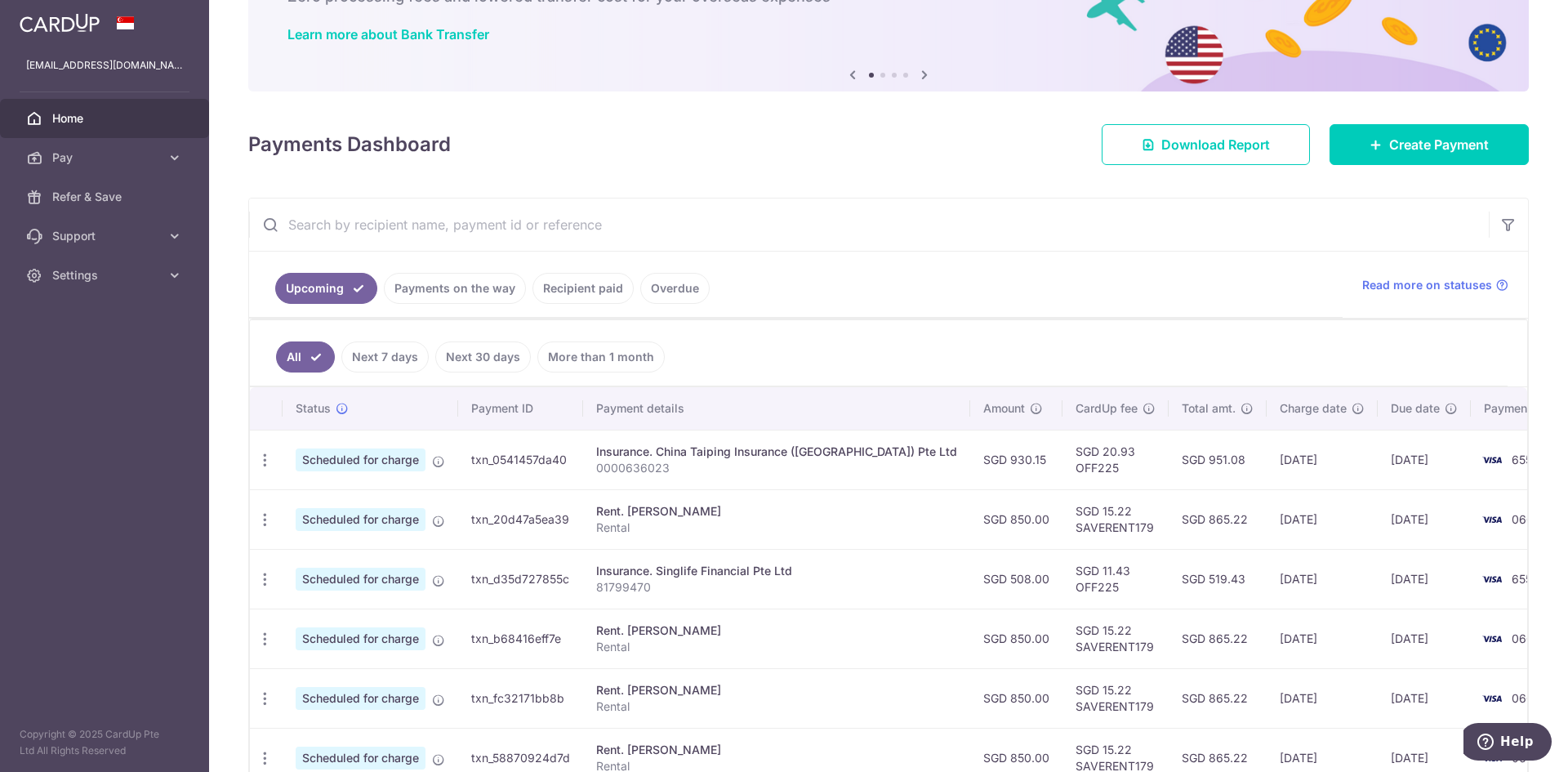
click at [453, 285] on link "Payments on the way" at bounding box center [454, 289] width 142 height 31
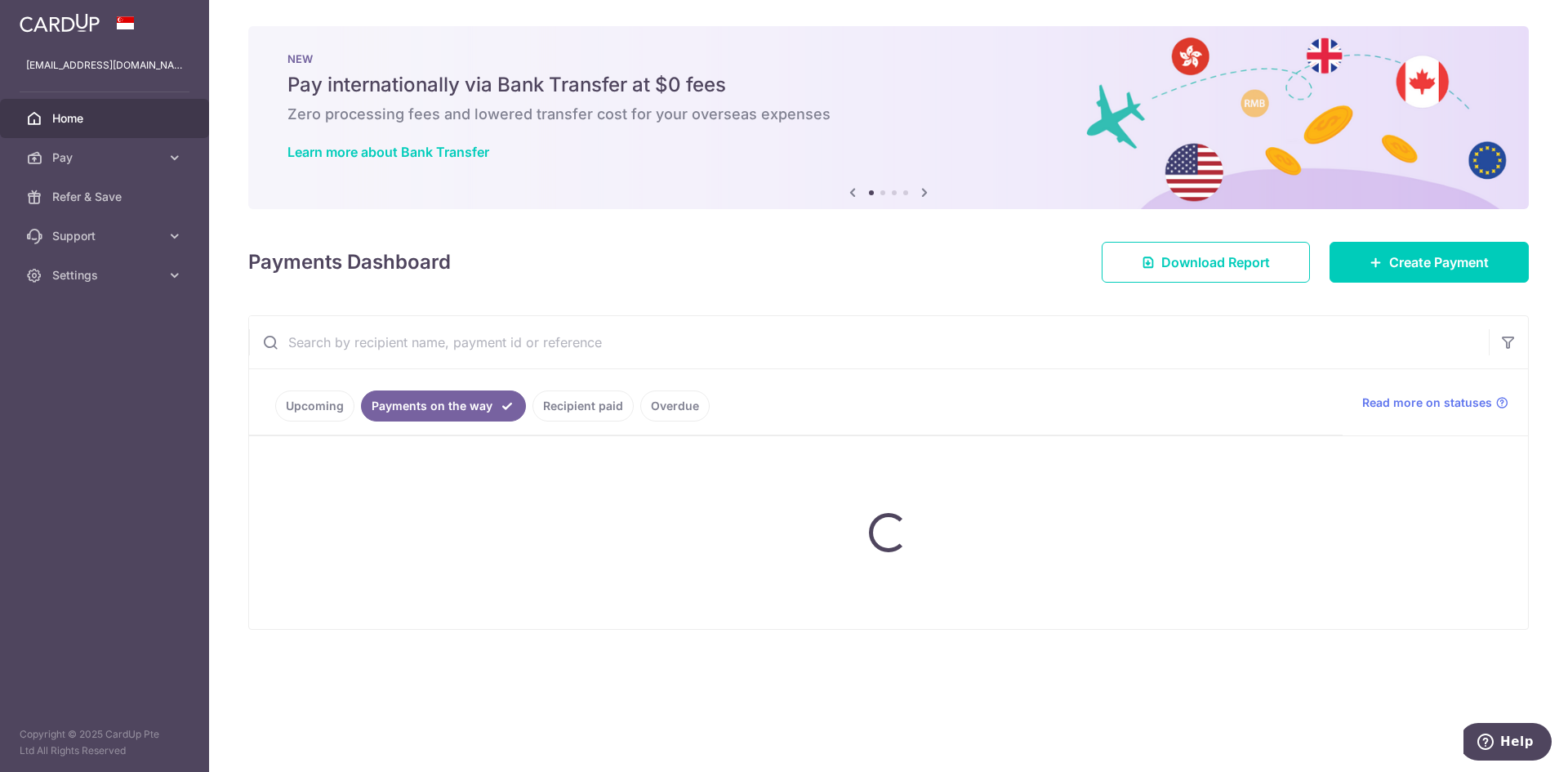
scroll to position [0, 0]
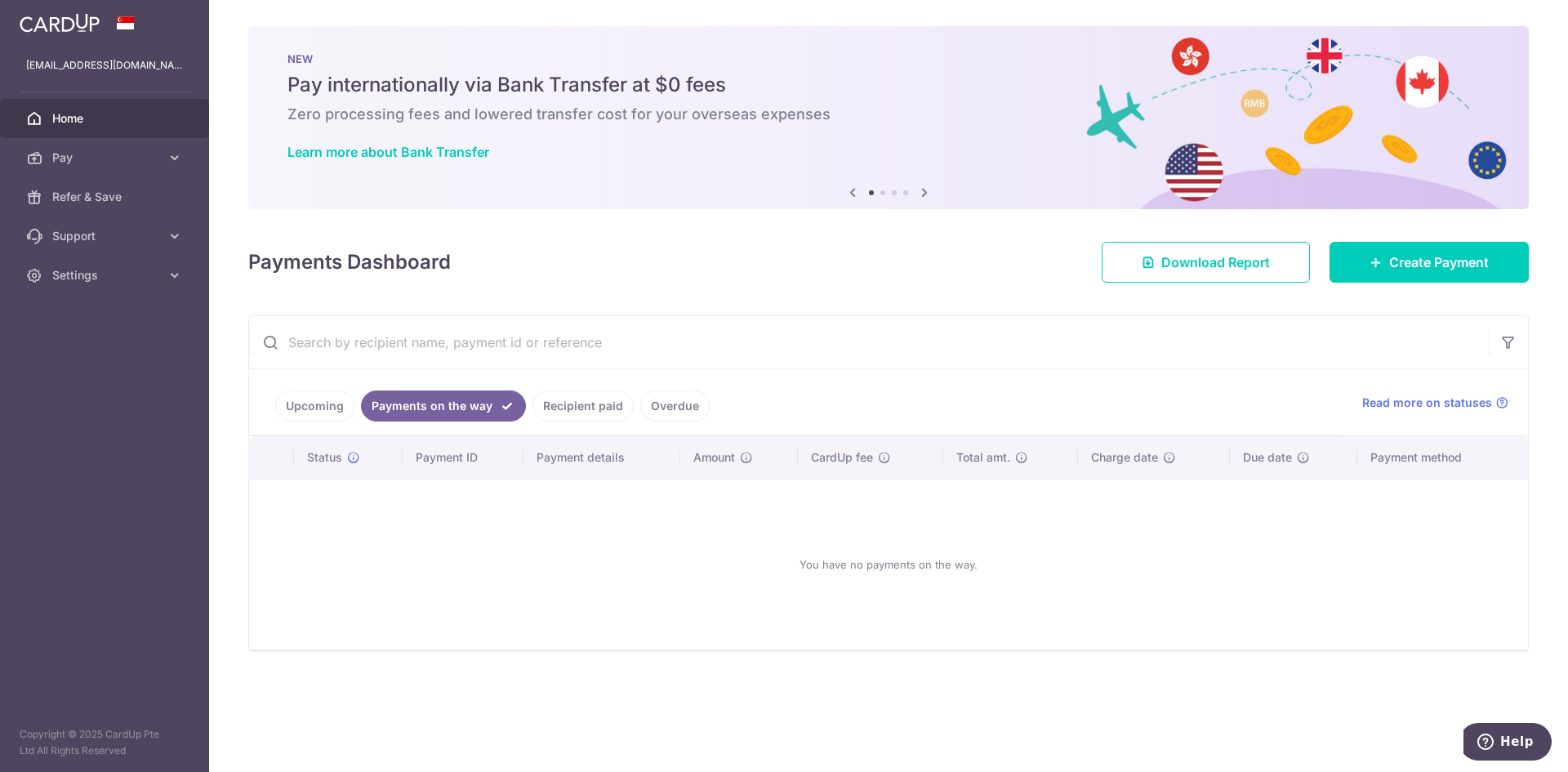
click at [592, 409] on link "Recipient paid" at bounding box center [583, 406] width 101 height 31
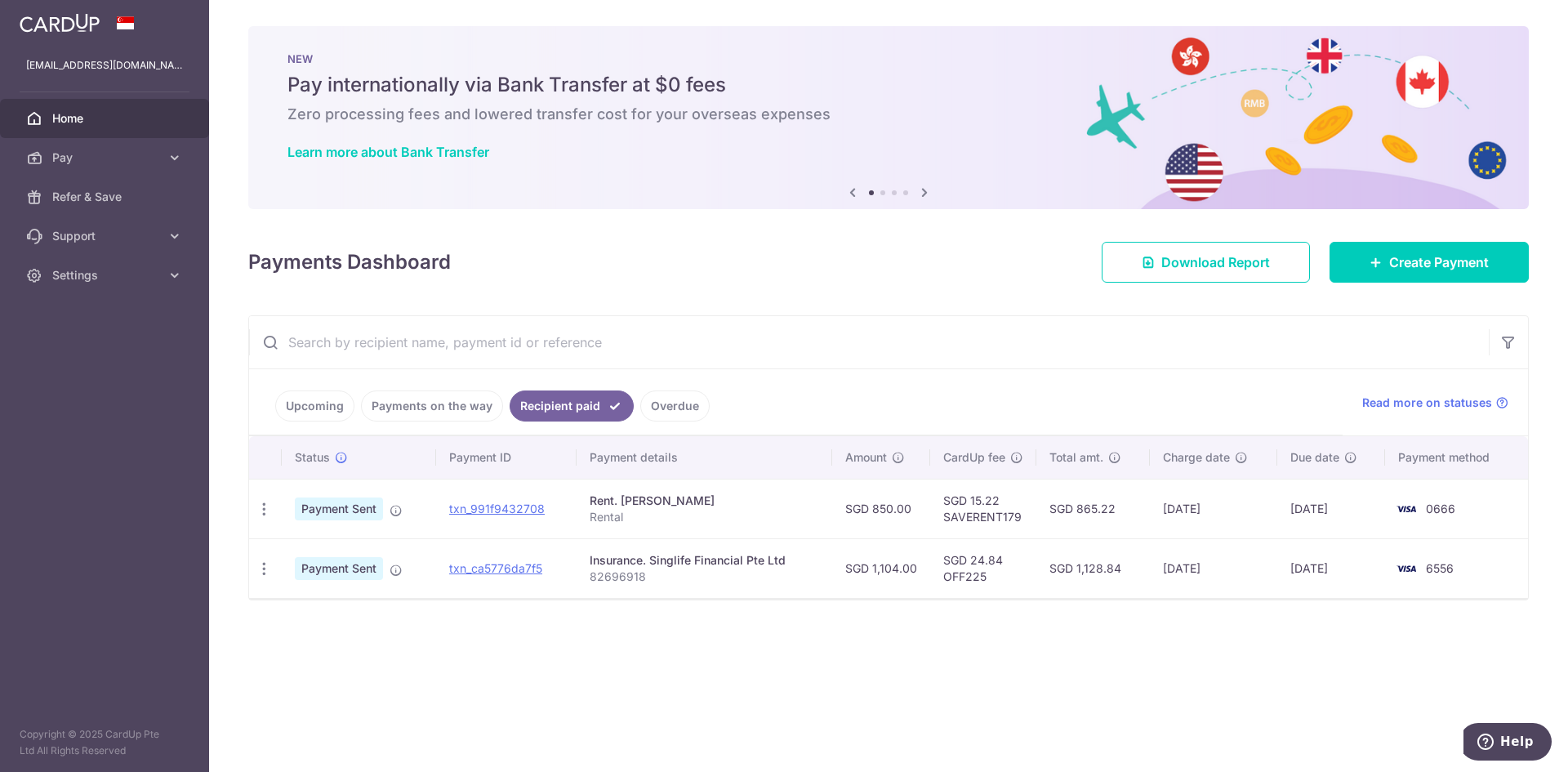
click at [333, 402] on link "Upcoming" at bounding box center [315, 406] width 79 height 31
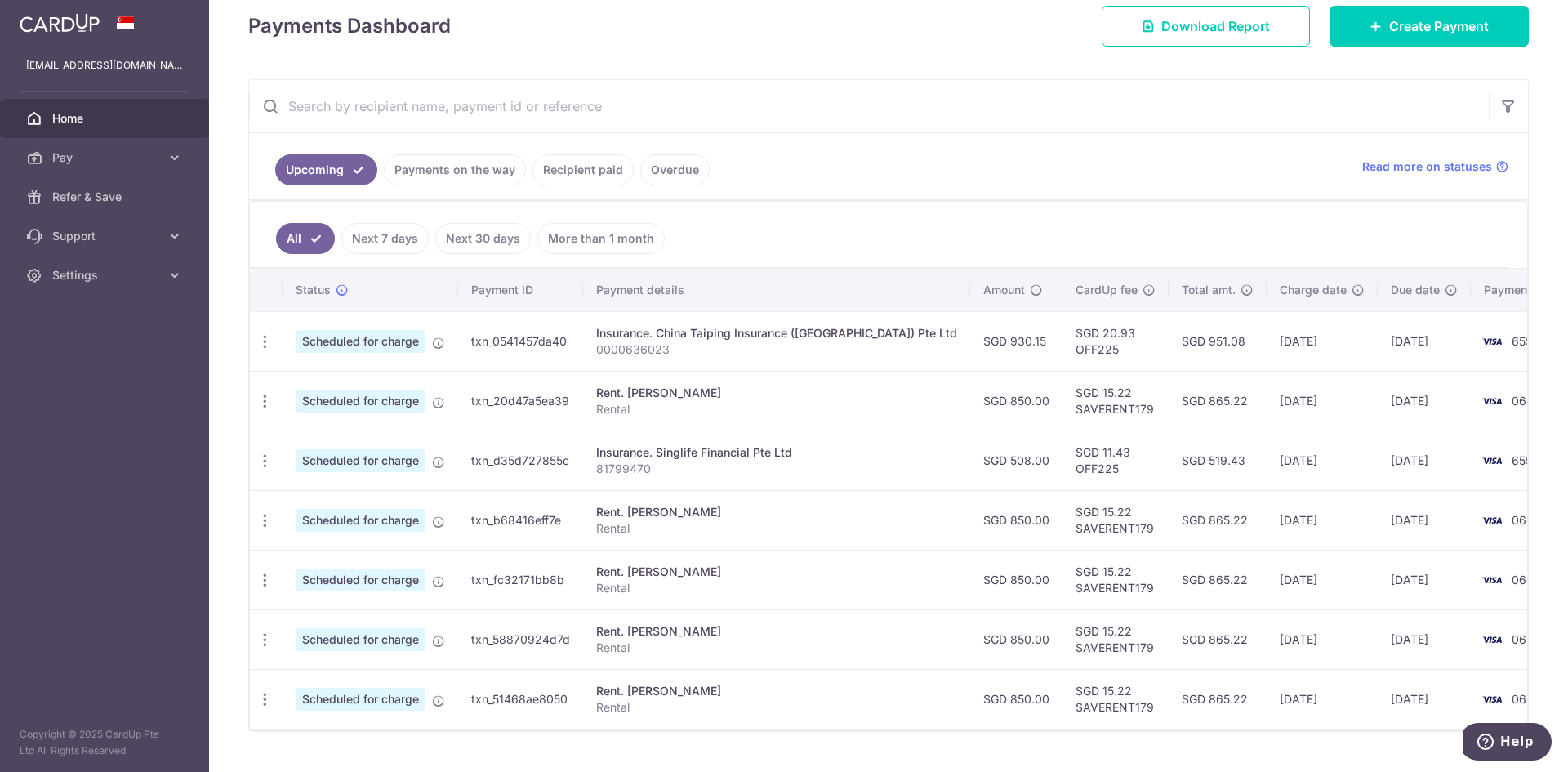
scroll to position [245, 0]
